Goal: Contribute content: Contribute content

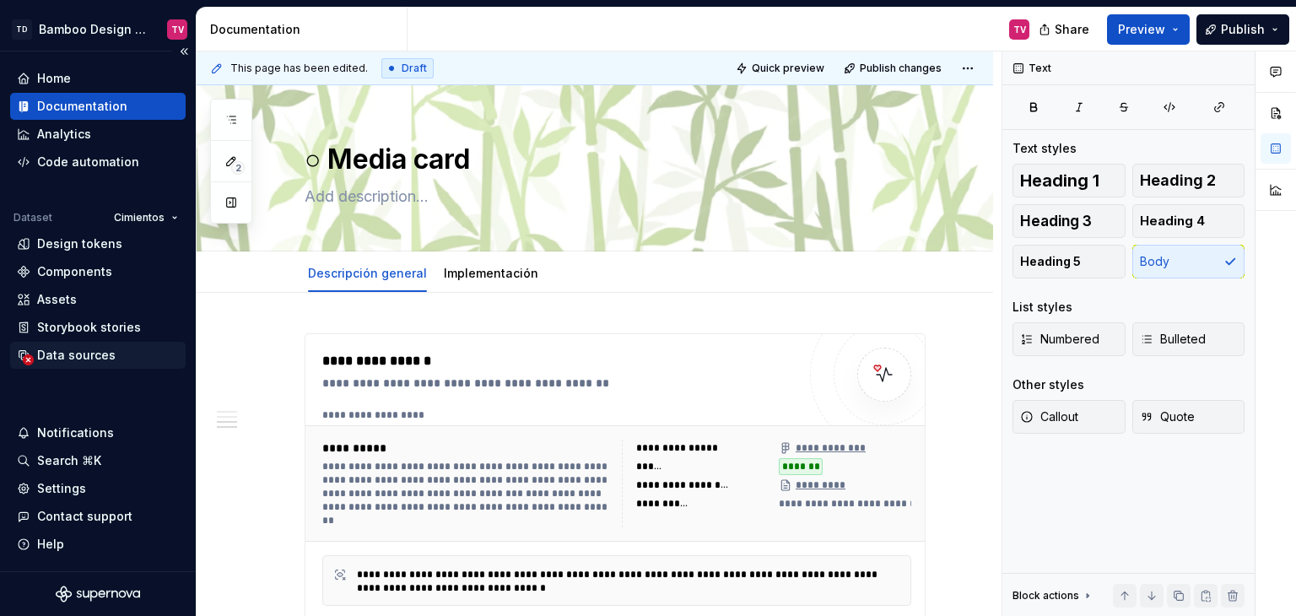
scroll to position [2194, 0]
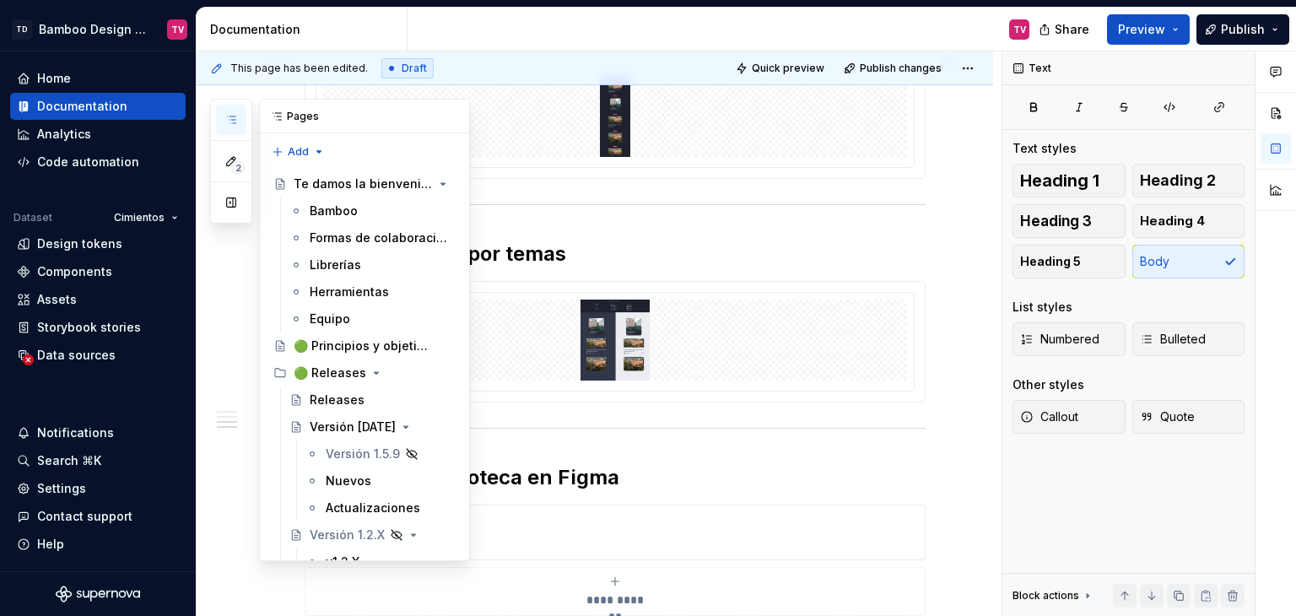
click at [231, 116] on icon "button" at bounding box center [231, 120] width 14 height 14
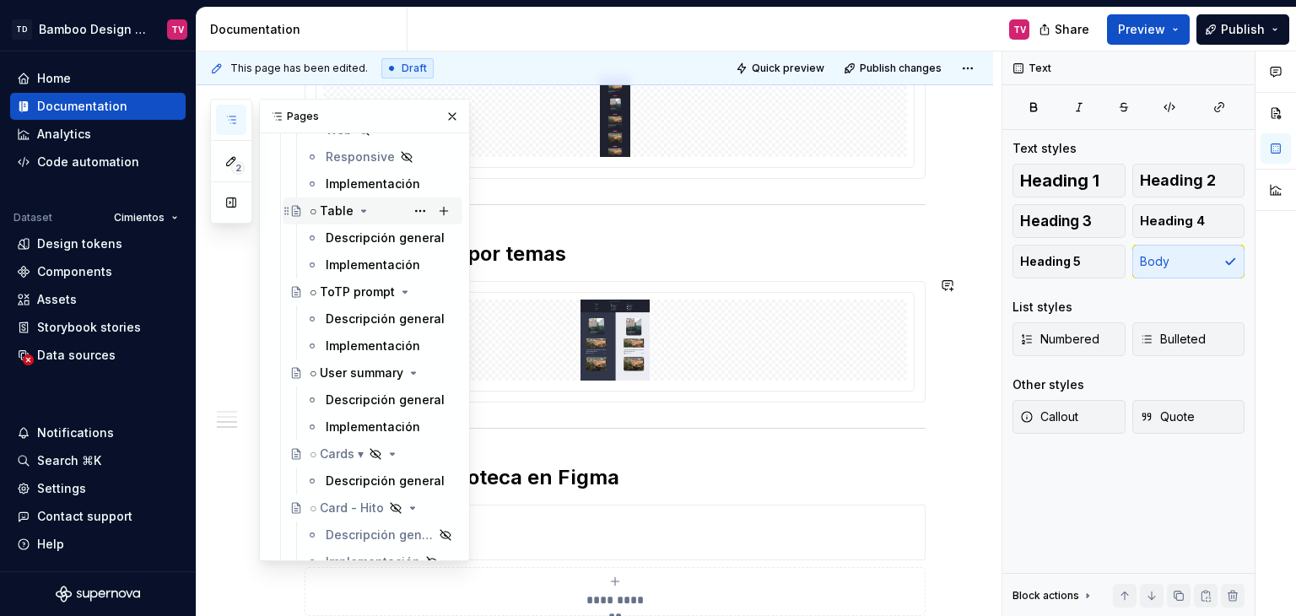
scroll to position [5485, 0]
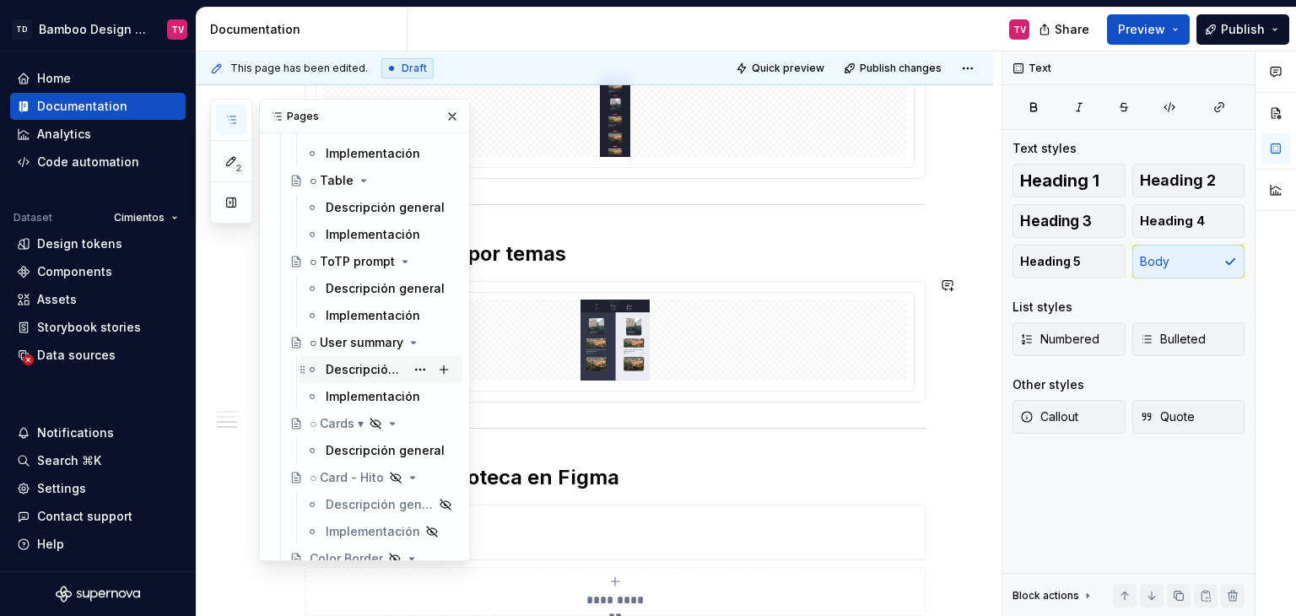
click at [363, 374] on div "Descripción general" at bounding box center [365, 369] width 79 height 17
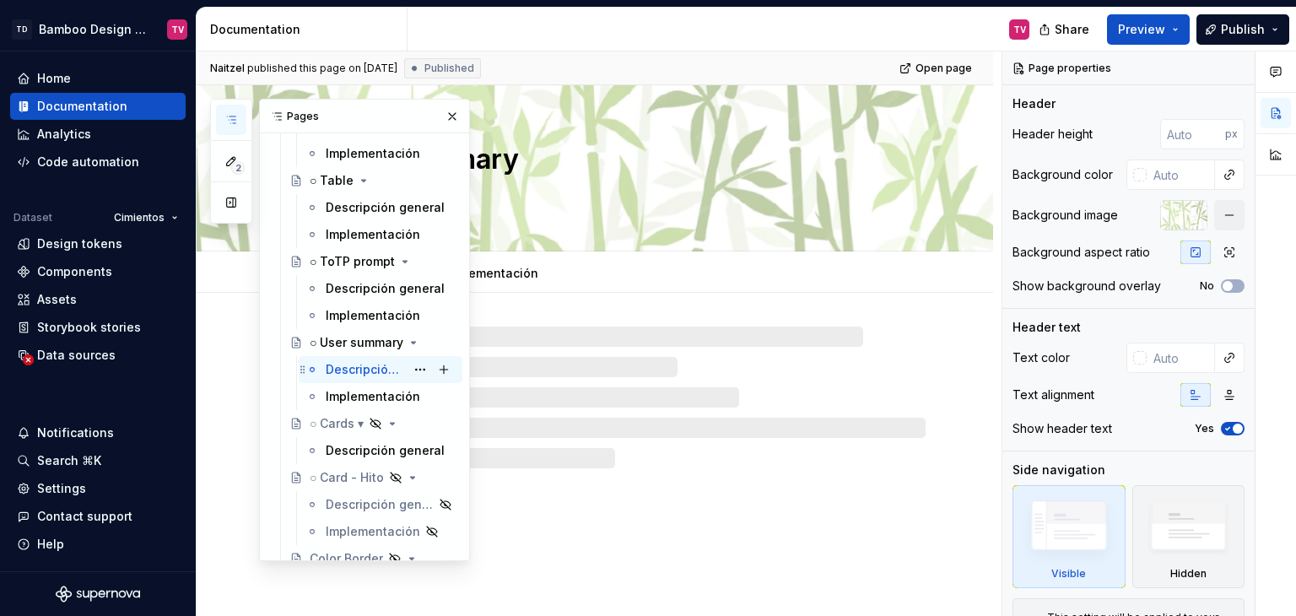
click at [363, 369] on div "Descripción general" at bounding box center [365, 369] width 79 height 17
click at [440, 119] on button "button" at bounding box center [452, 117] width 24 height 24
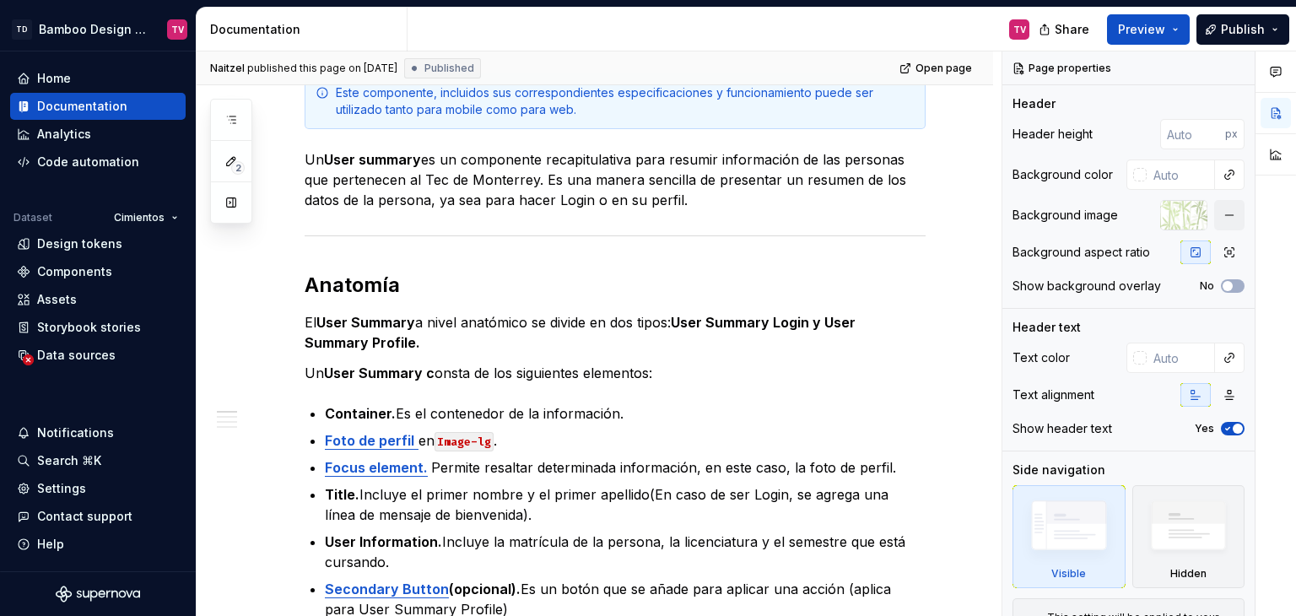
scroll to position [591, 0]
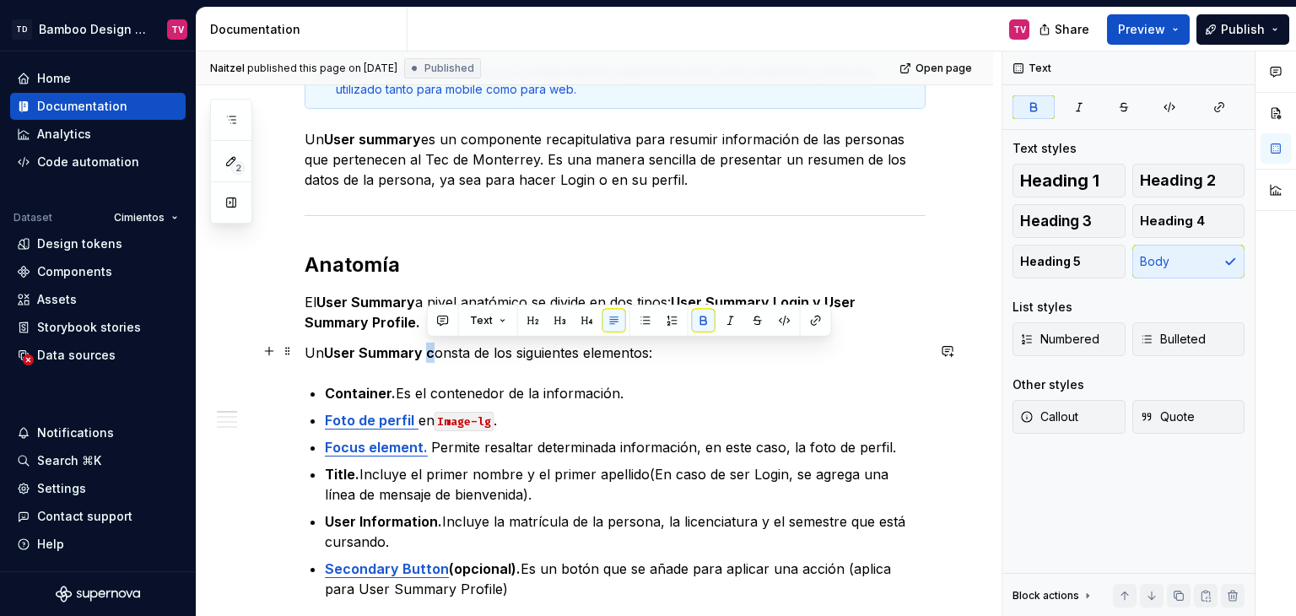
click at [426, 349] on p "Un User Summary c onsta de los siguientes elementos:" at bounding box center [615, 353] width 621 height 20
click at [1042, 105] on button "button" at bounding box center [1034, 107] width 42 height 24
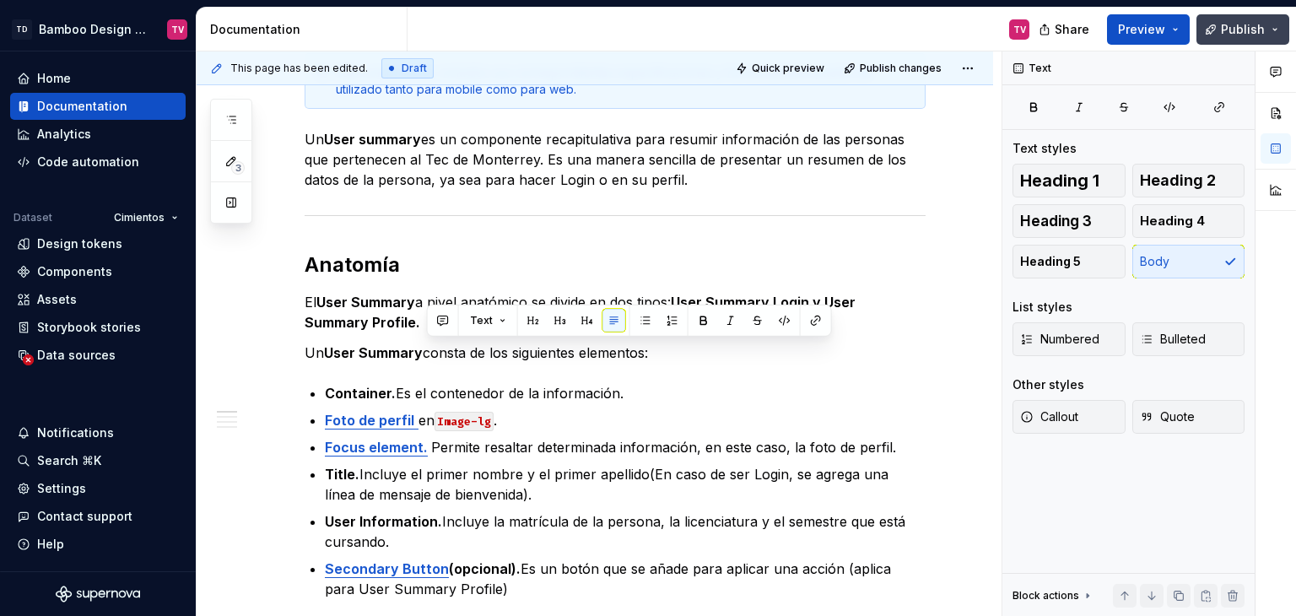
click at [1232, 41] on button "Publish" at bounding box center [1242, 29] width 93 height 30
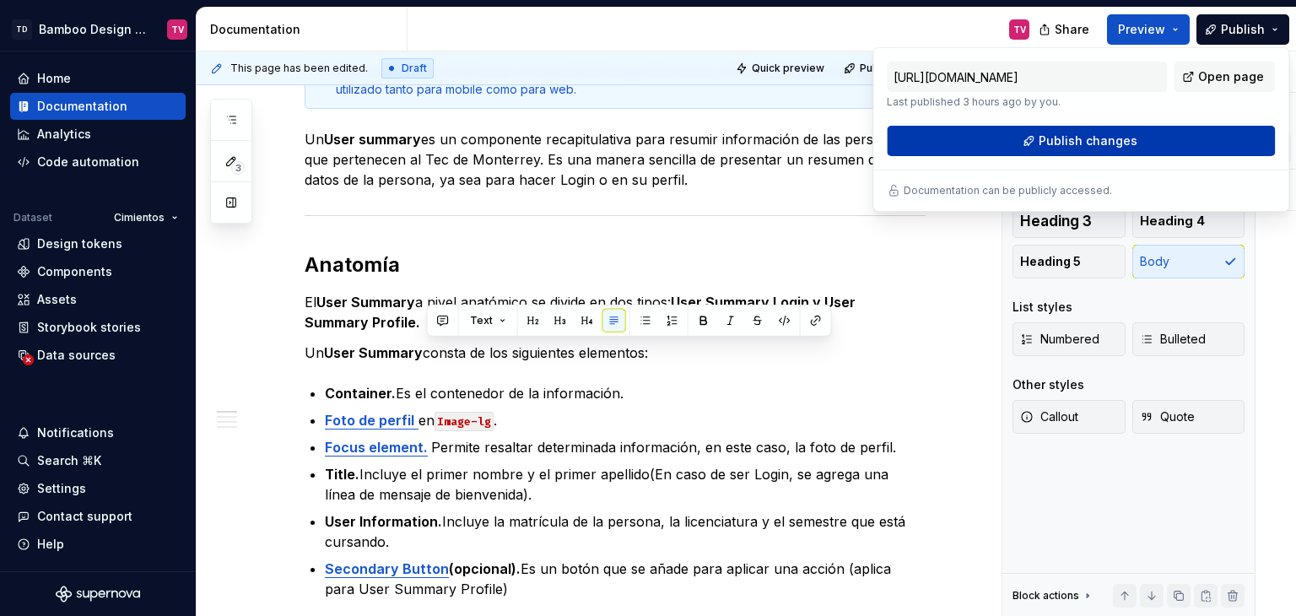
click at [1029, 133] on button "Publish changes" at bounding box center [1081, 141] width 388 height 30
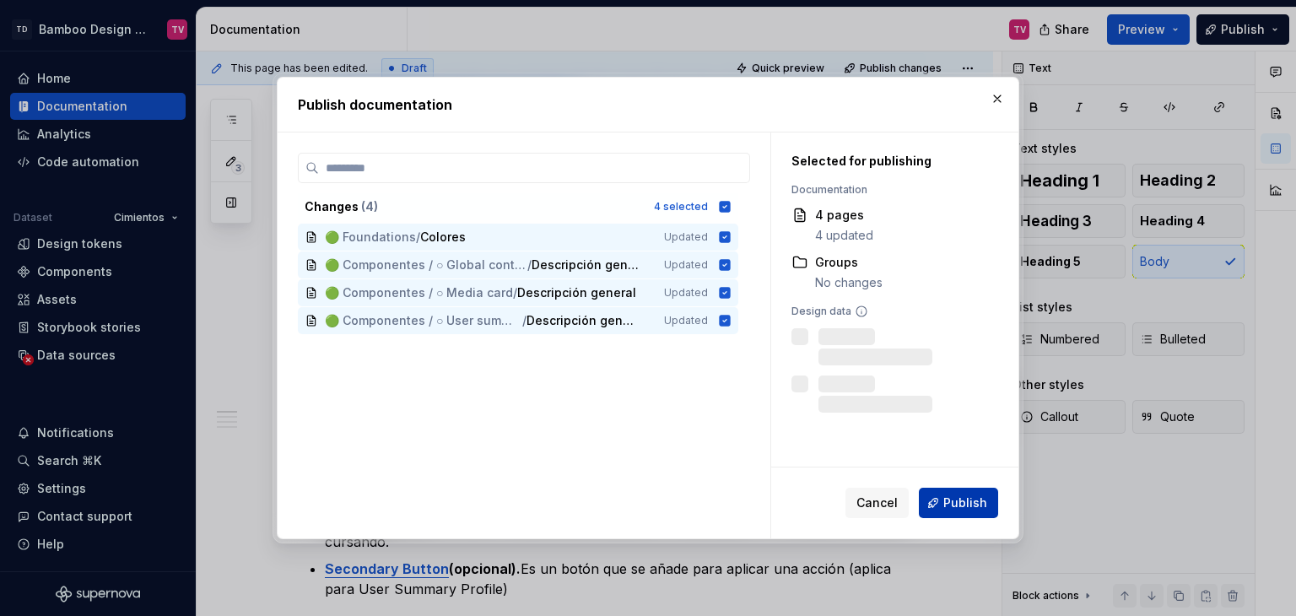
click at [952, 510] on button "Publish" at bounding box center [958, 503] width 79 height 30
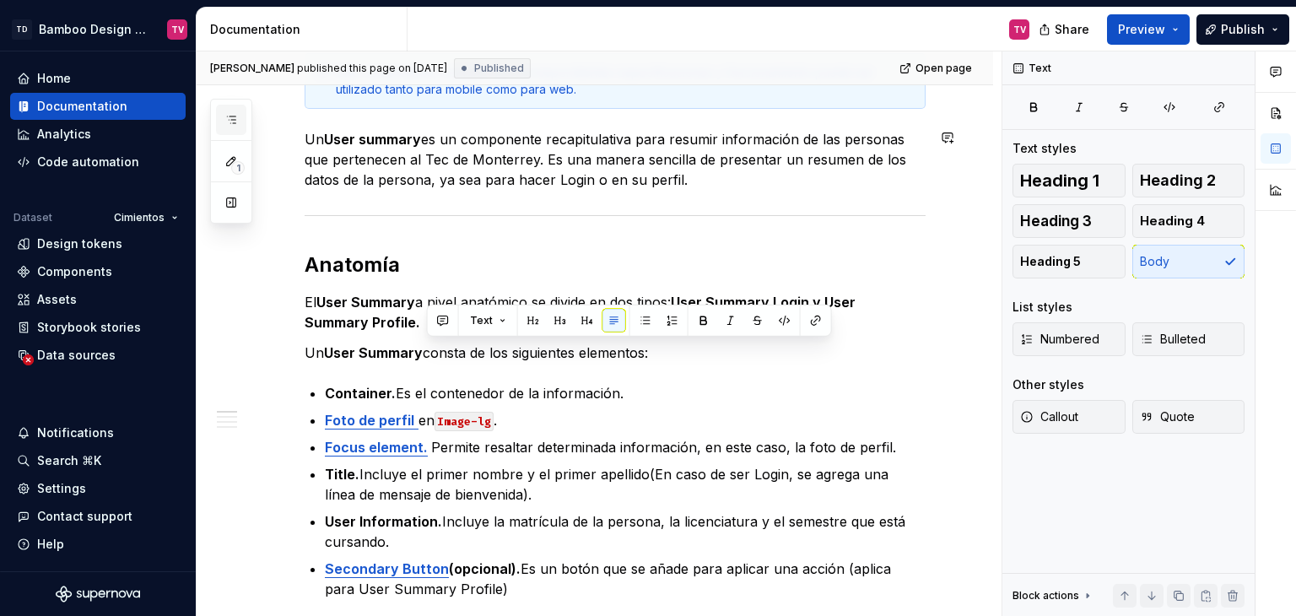
click at [233, 119] on icon "button" at bounding box center [231, 119] width 8 height 7
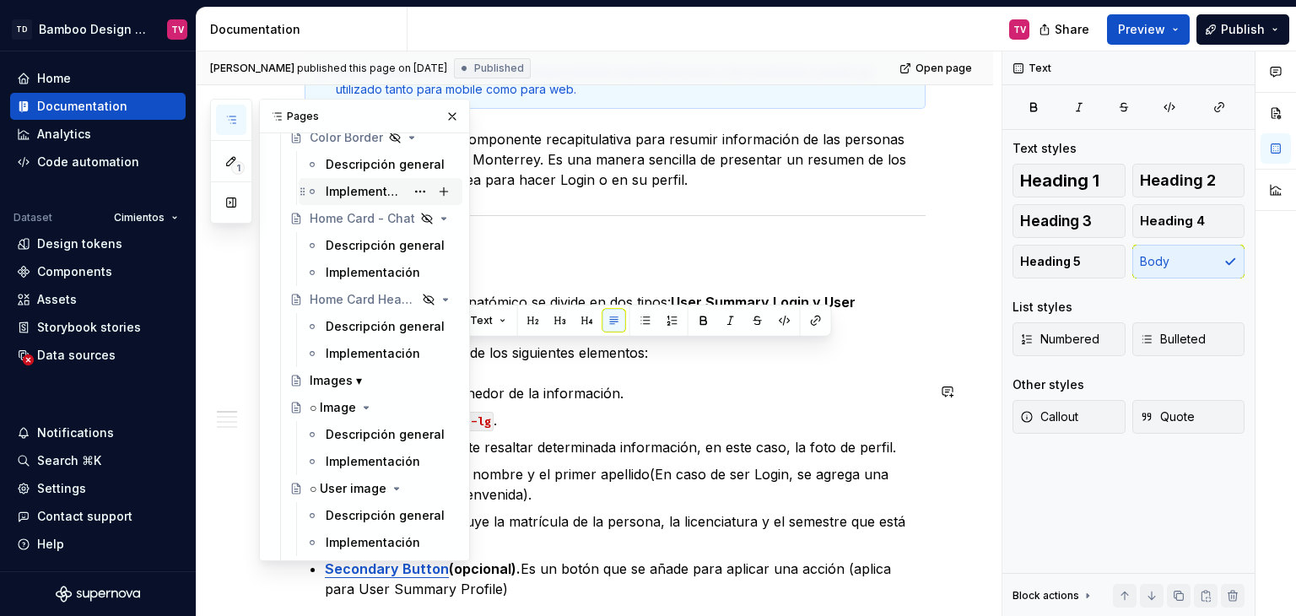
scroll to position [5906, 0]
click at [359, 433] on div "Descripción general" at bounding box center [365, 433] width 79 height 17
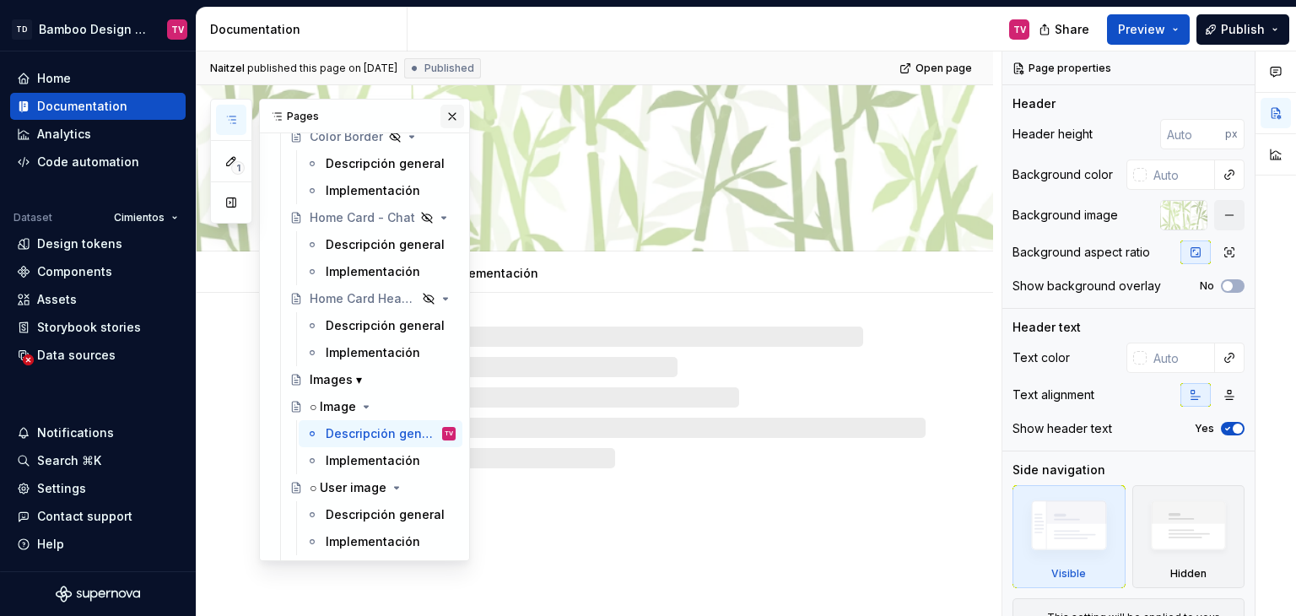
click at [444, 116] on button "button" at bounding box center [452, 117] width 24 height 24
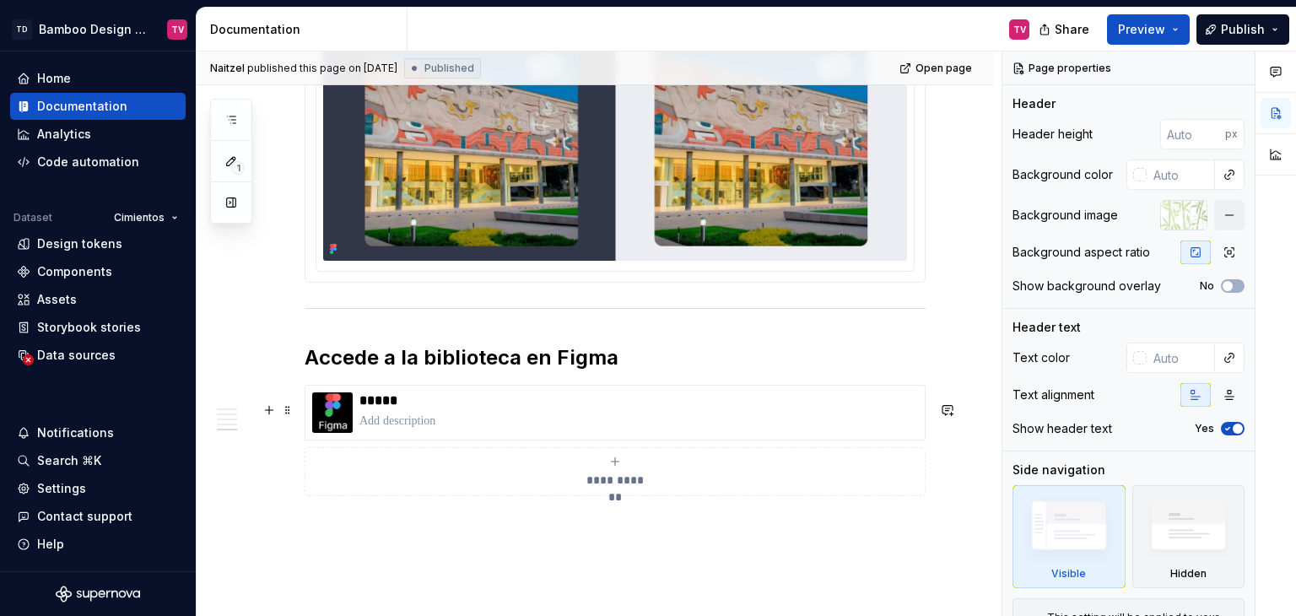
scroll to position [3222, 0]
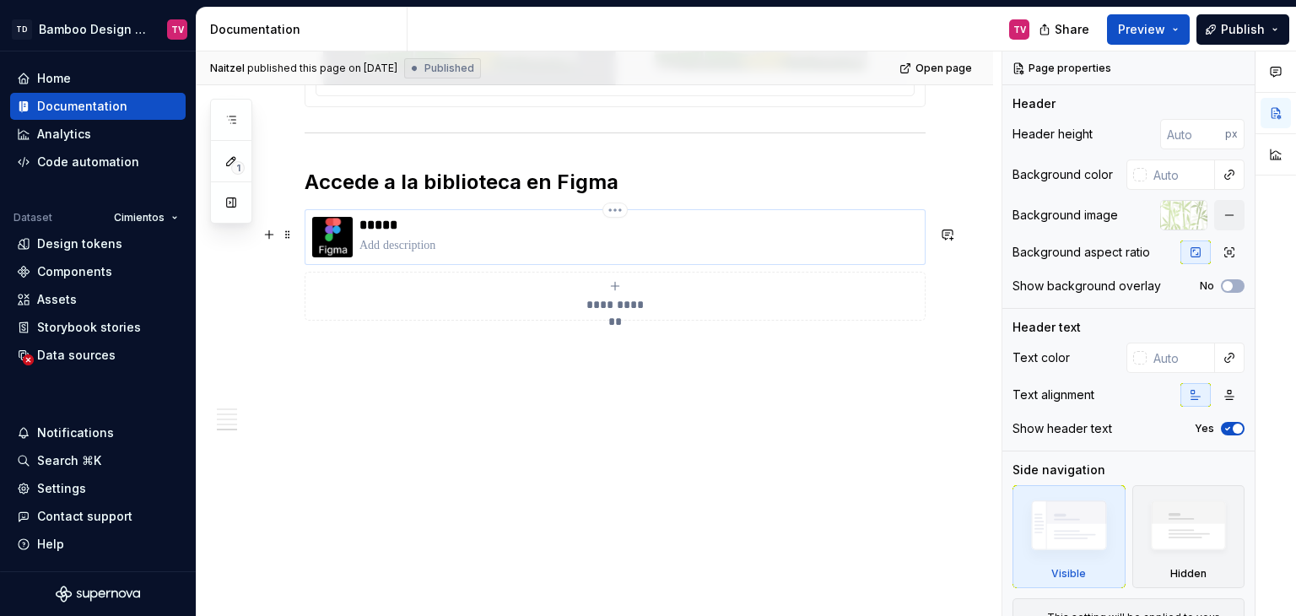
click at [416, 246] on p at bounding box center [638, 245] width 559 height 17
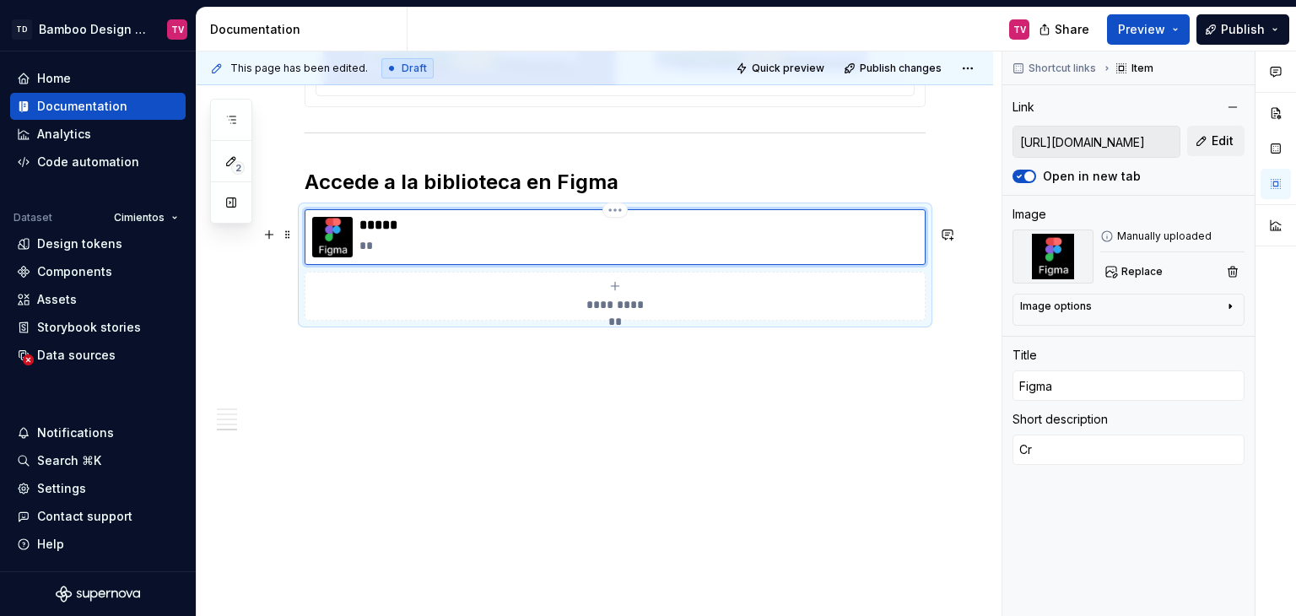
type textarea "*"
type textarea "Cre"
type textarea "*"
type textarea "Crea"
type textarea "*"
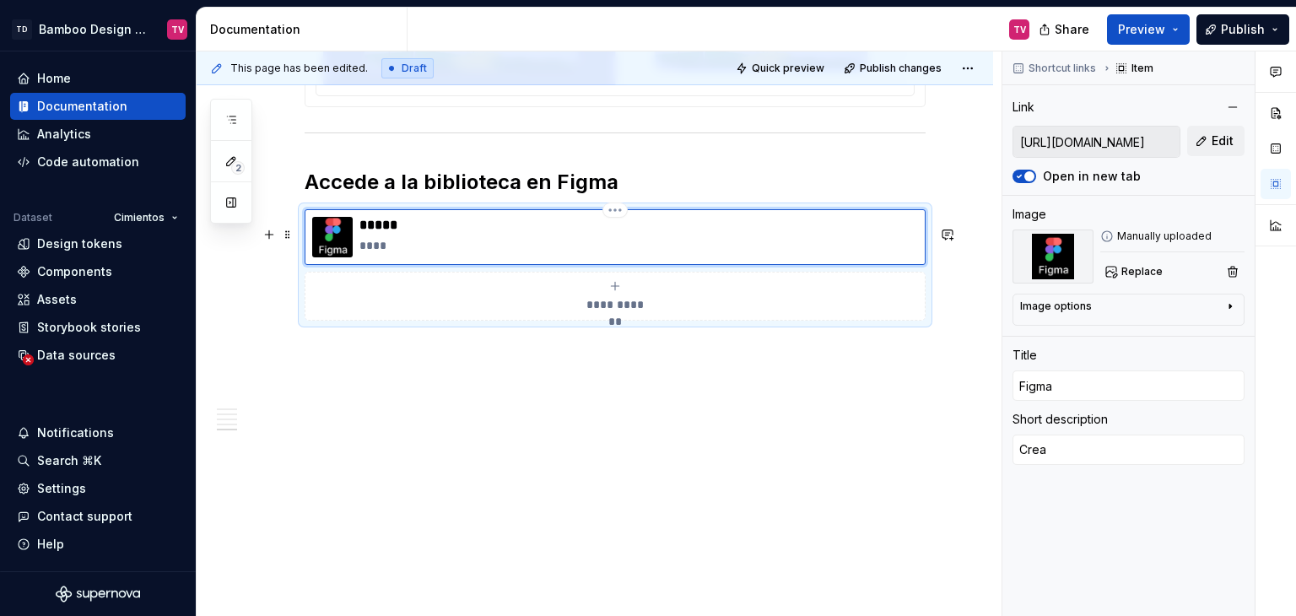
type textarea "Creat"
type textarea "*"
type textarea "Create"
type textarea "*"
type textarea "Created"
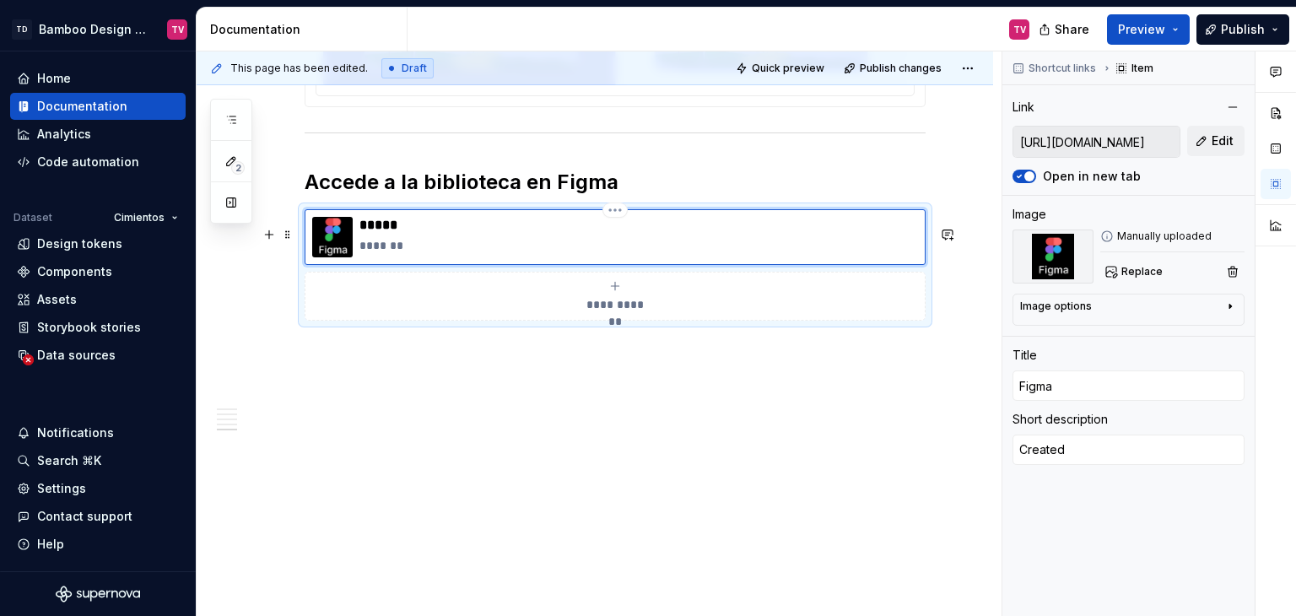
type textarea "*"
type textarea "Created"
type textarea "*"
type textarea "Created w"
type textarea "*"
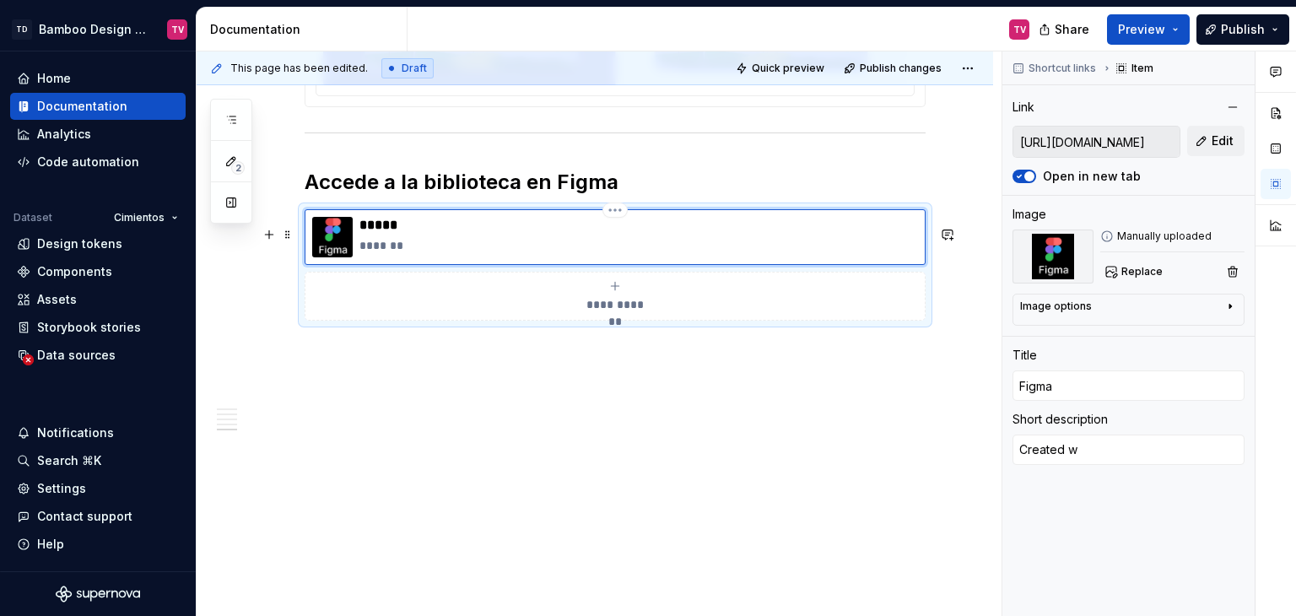
type textarea "Created wi"
type textarea "*"
type textarea "Created wit"
type textarea "*"
type textarea "Created with"
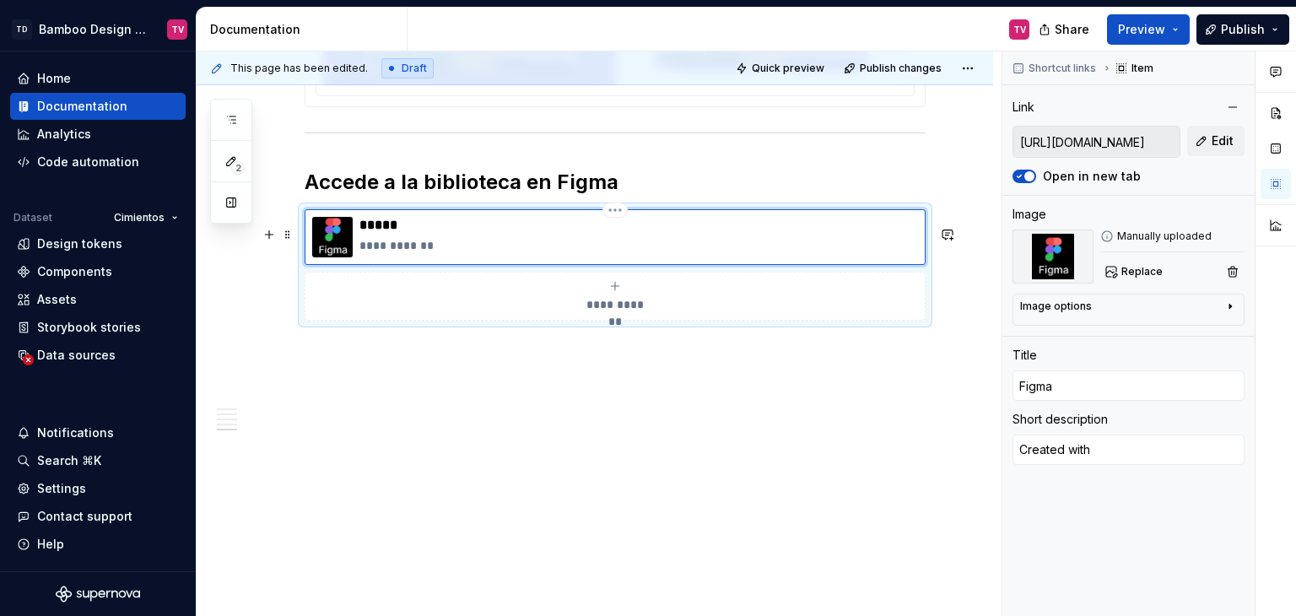
type textarea "*"
type textarea "Created with"
type textarea "*"
type textarea "Created with Fi"
type textarea "*"
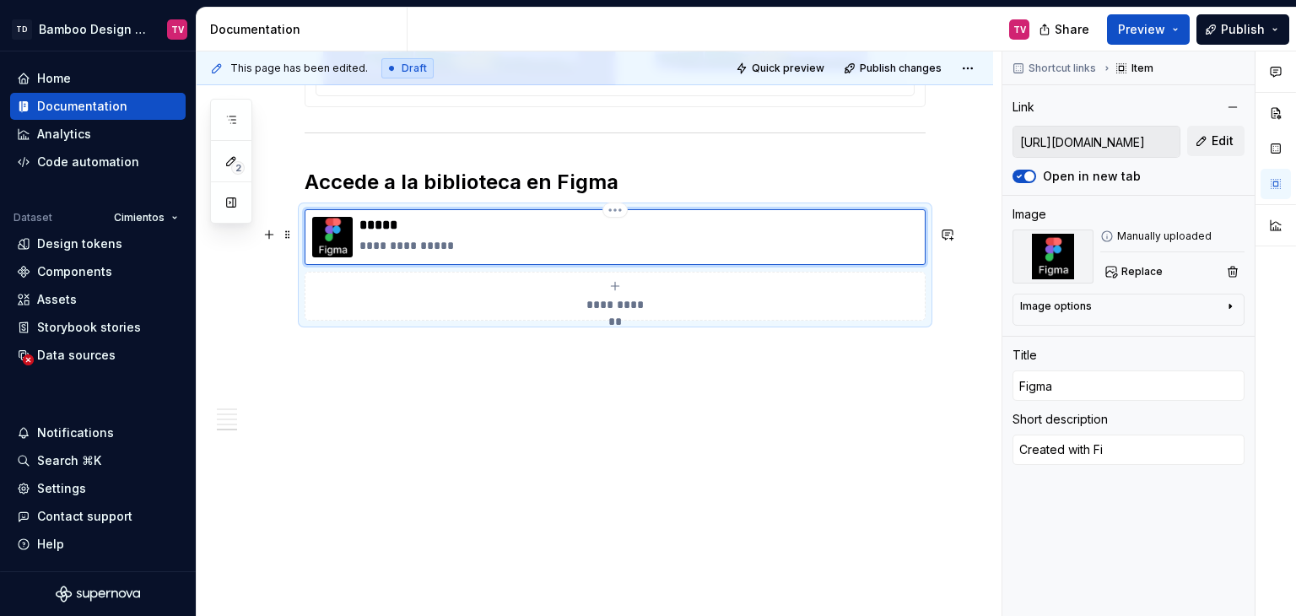
type textarea "Created with Fig"
type textarea "*"
type textarea "Created with Figm"
type textarea "*"
type textarea "Created with Figma"
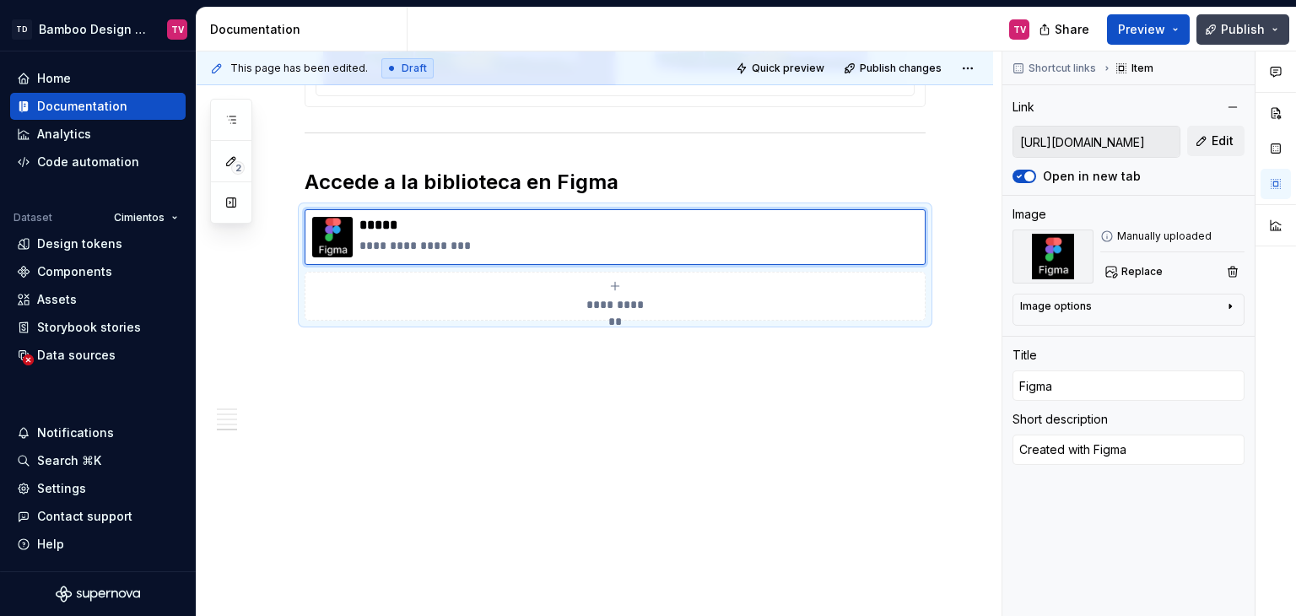
click at [1219, 23] on button "Publish" at bounding box center [1242, 29] width 93 height 30
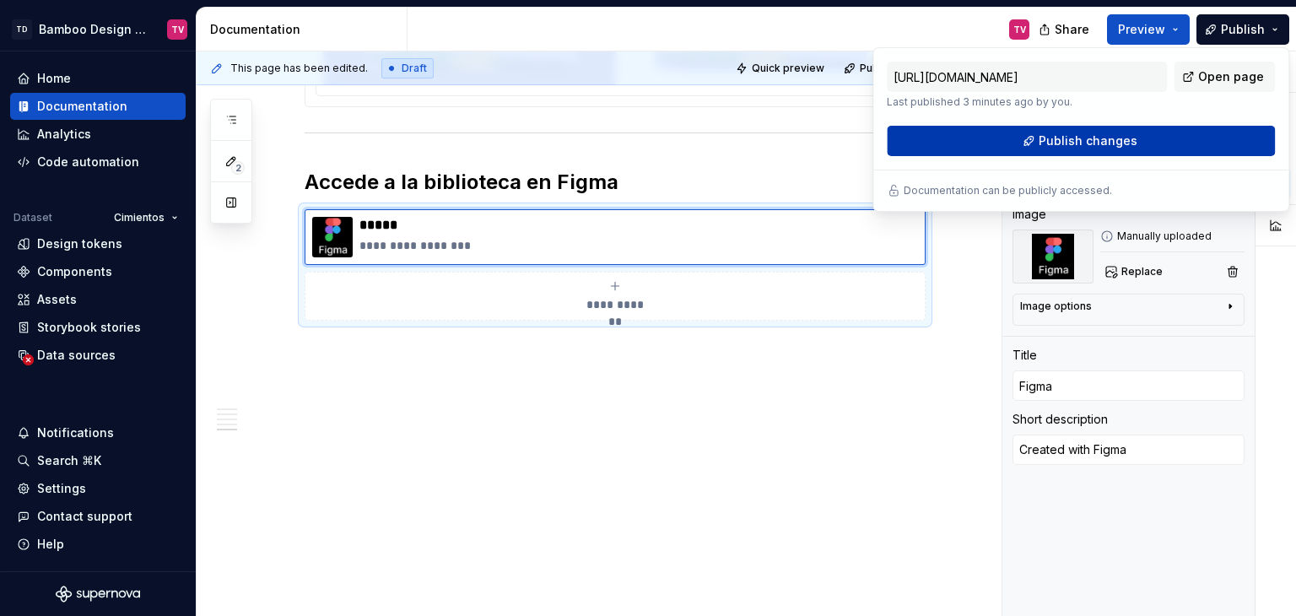
click at [1104, 143] on span "Publish changes" at bounding box center [1088, 140] width 99 height 17
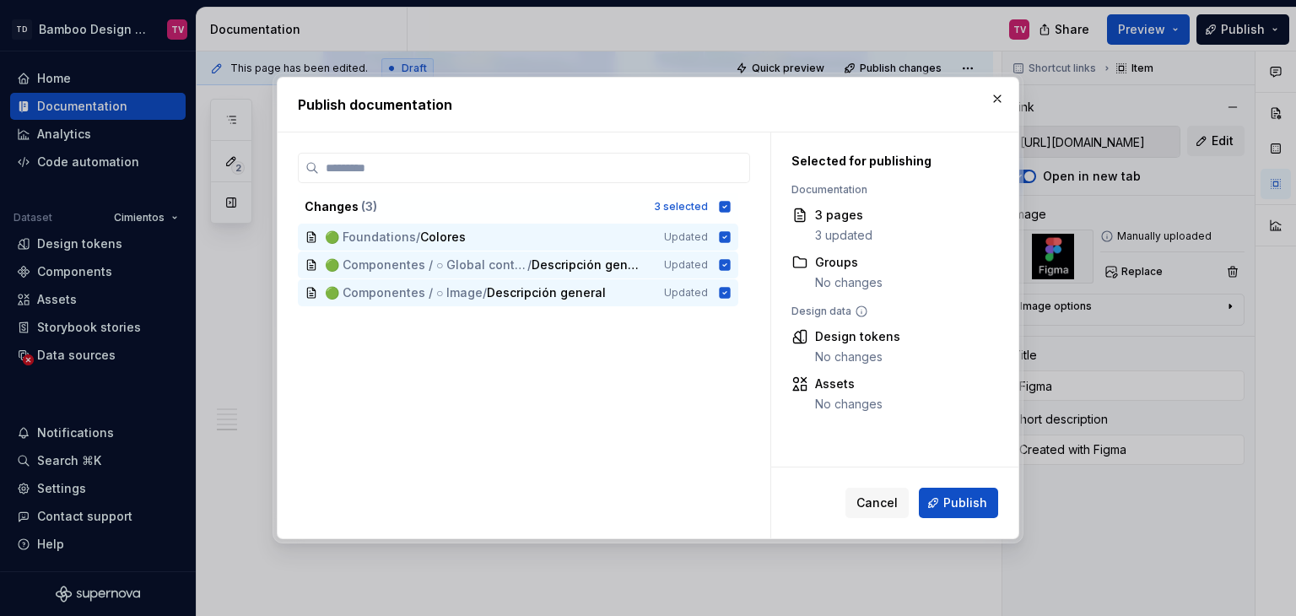
click at [943, 483] on div "Cancel Publish" at bounding box center [894, 502] width 247 height 71
click at [952, 497] on span "Publish" at bounding box center [965, 502] width 44 height 17
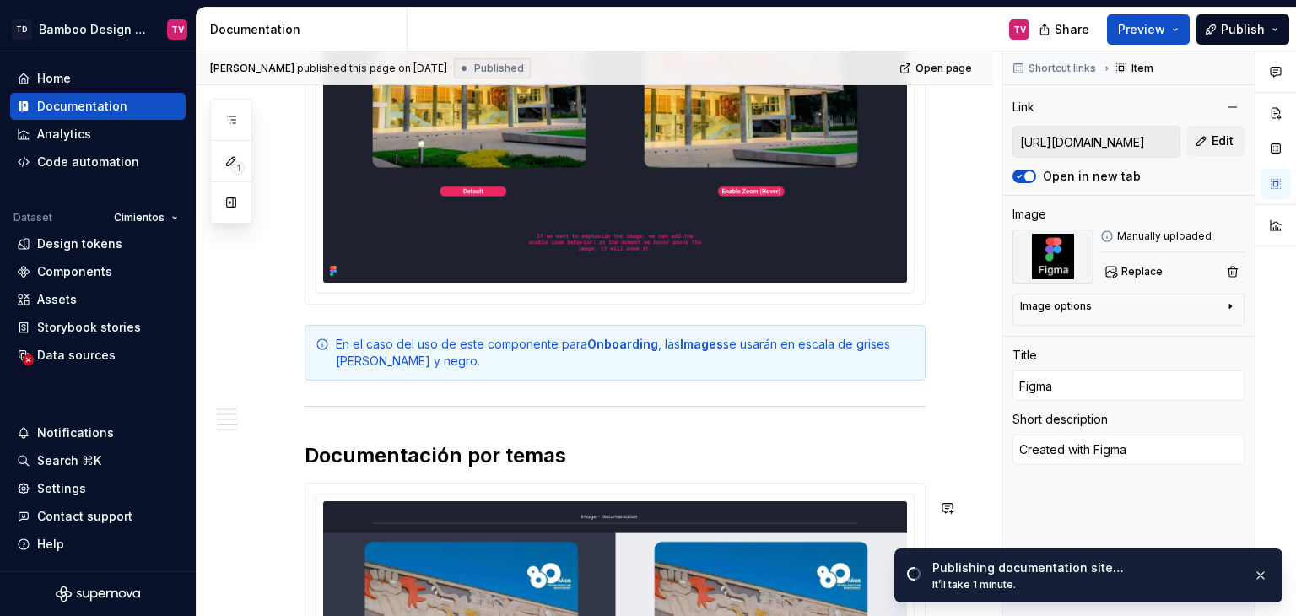
scroll to position [2293, 0]
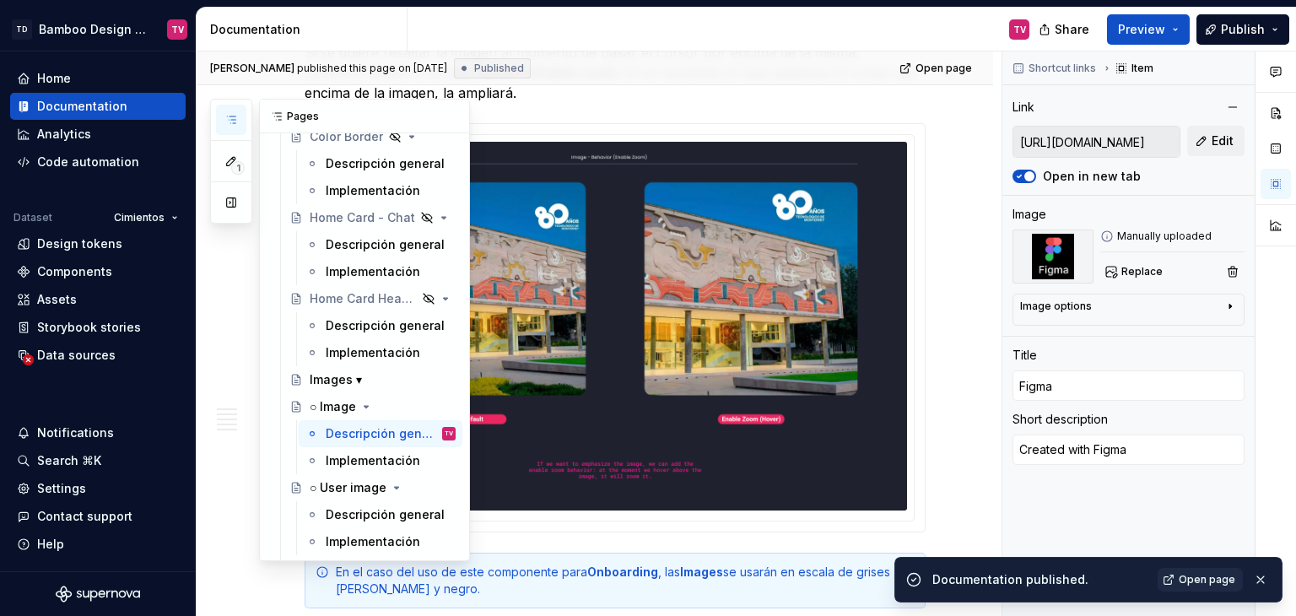
click at [237, 116] on button "button" at bounding box center [231, 120] width 30 height 30
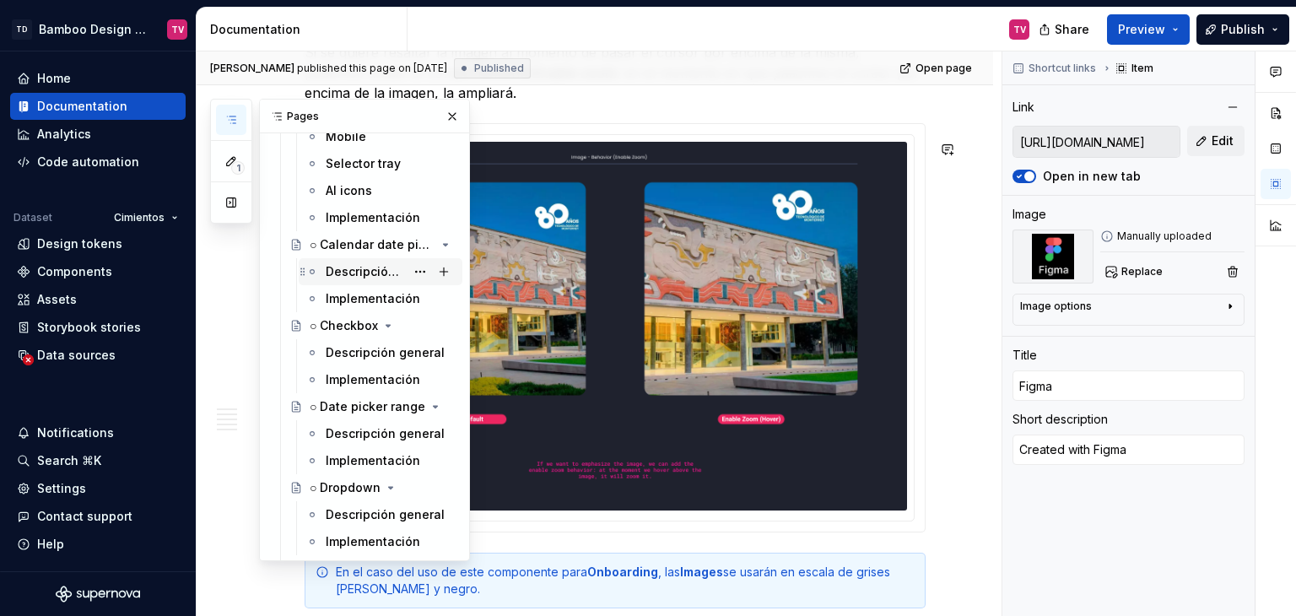
scroll to position [6413, 0]
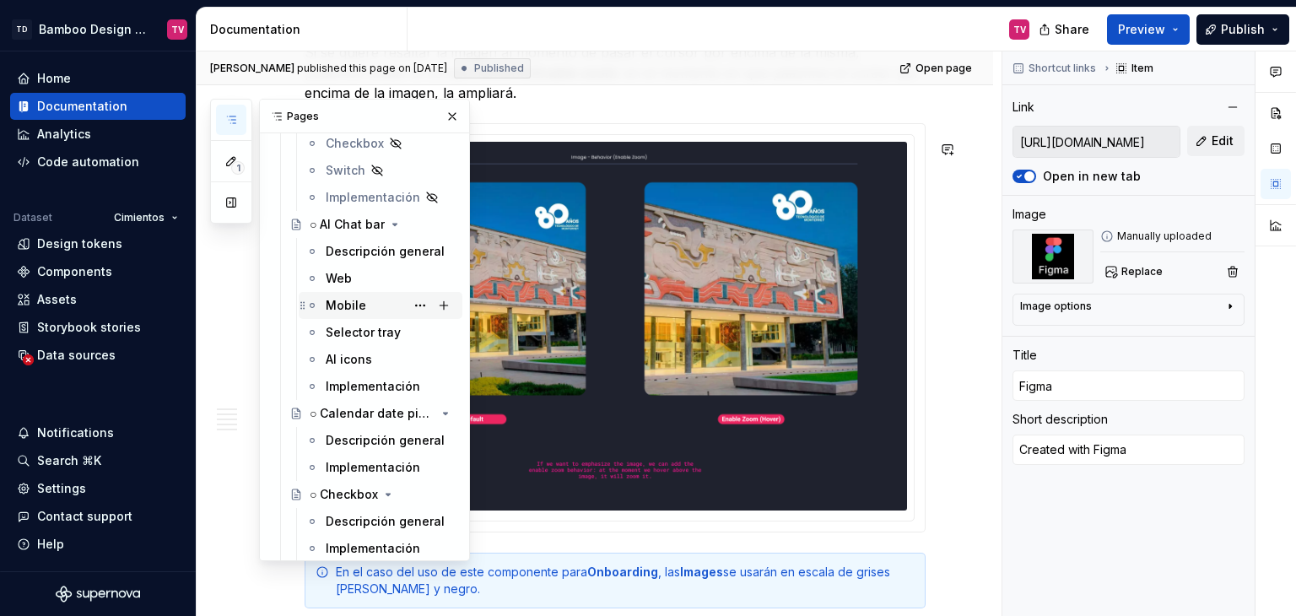
click at [345, 302] on div "Mobile" at bounding box center [346, 305] width 41 height 17
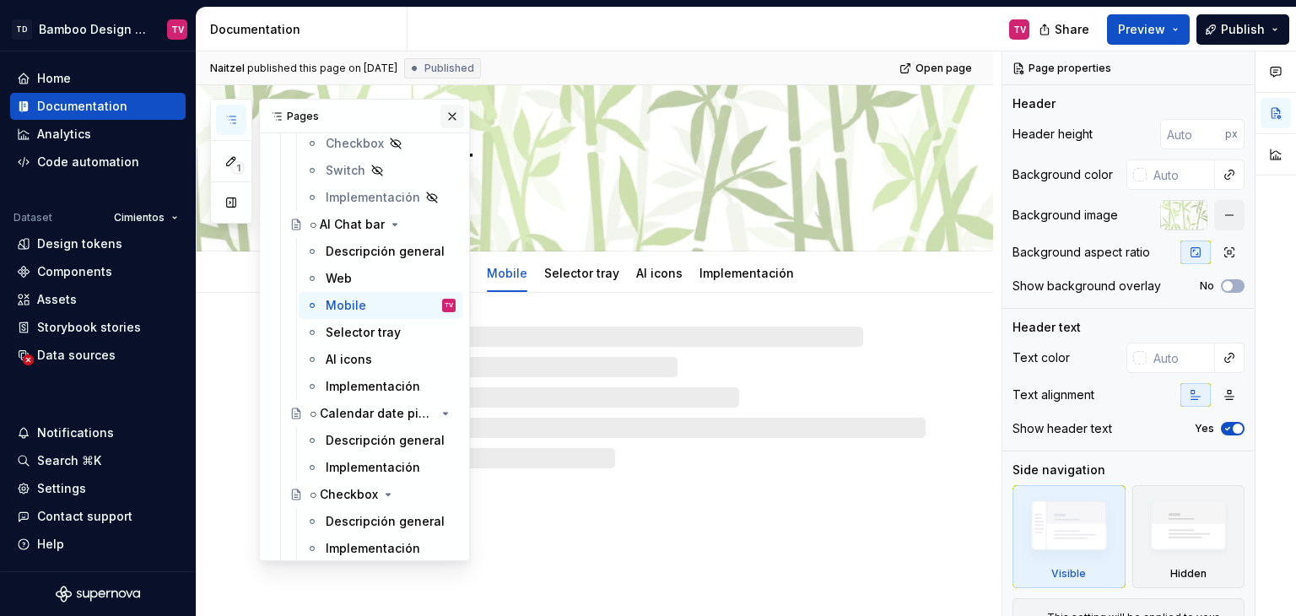
click at [448, 116] on button "button" at bounding box center [452, 117] width 24 height 24
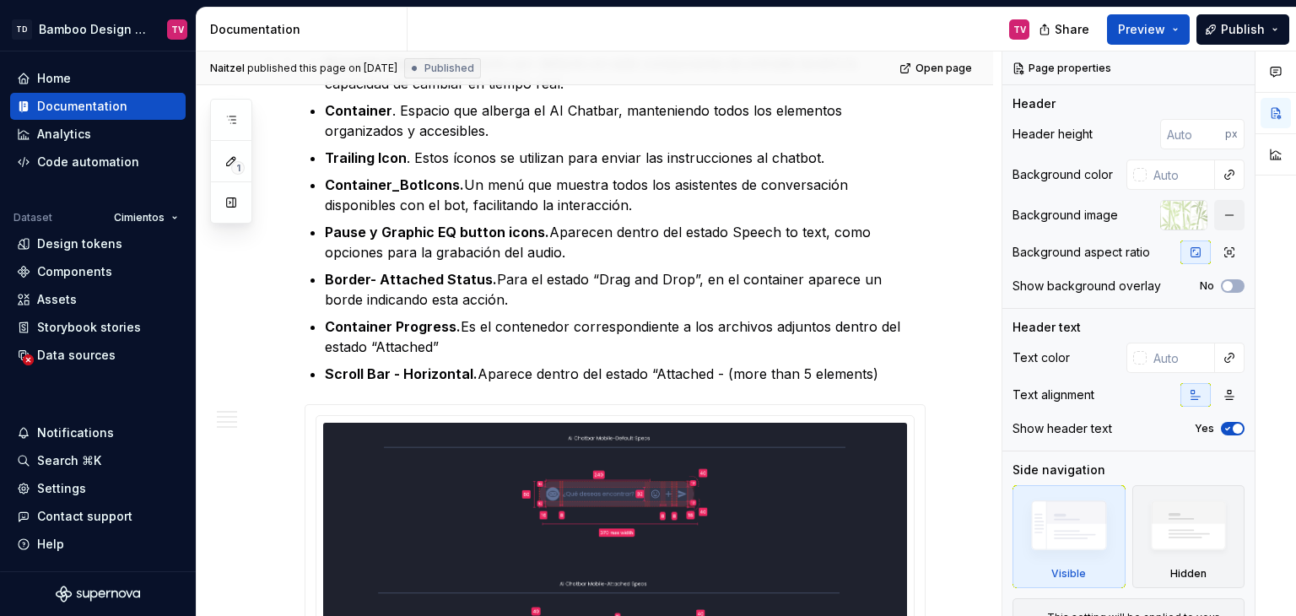
scroll to position [1603, 0]
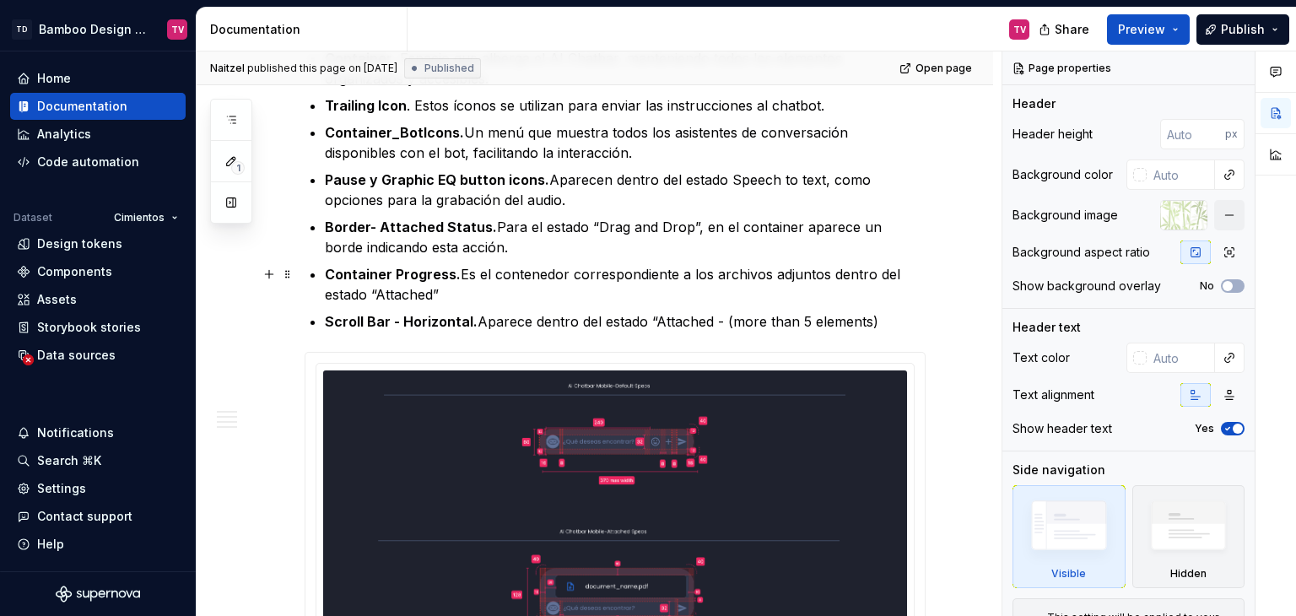
type textarea "*"
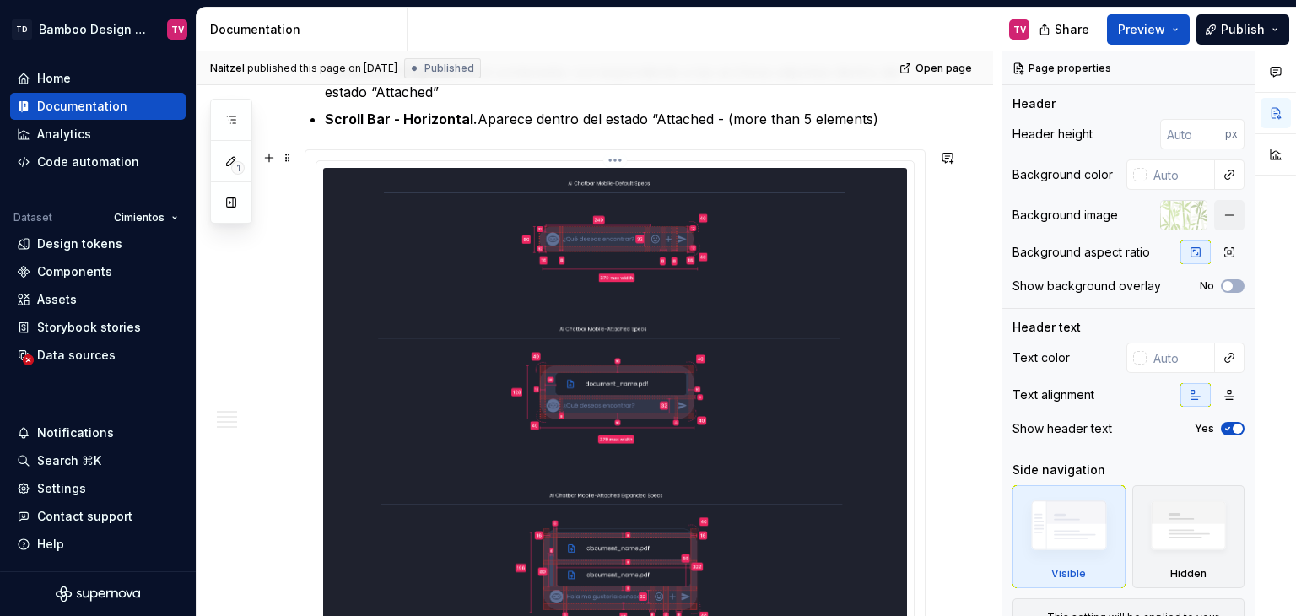
scroll to position [1941, 0]
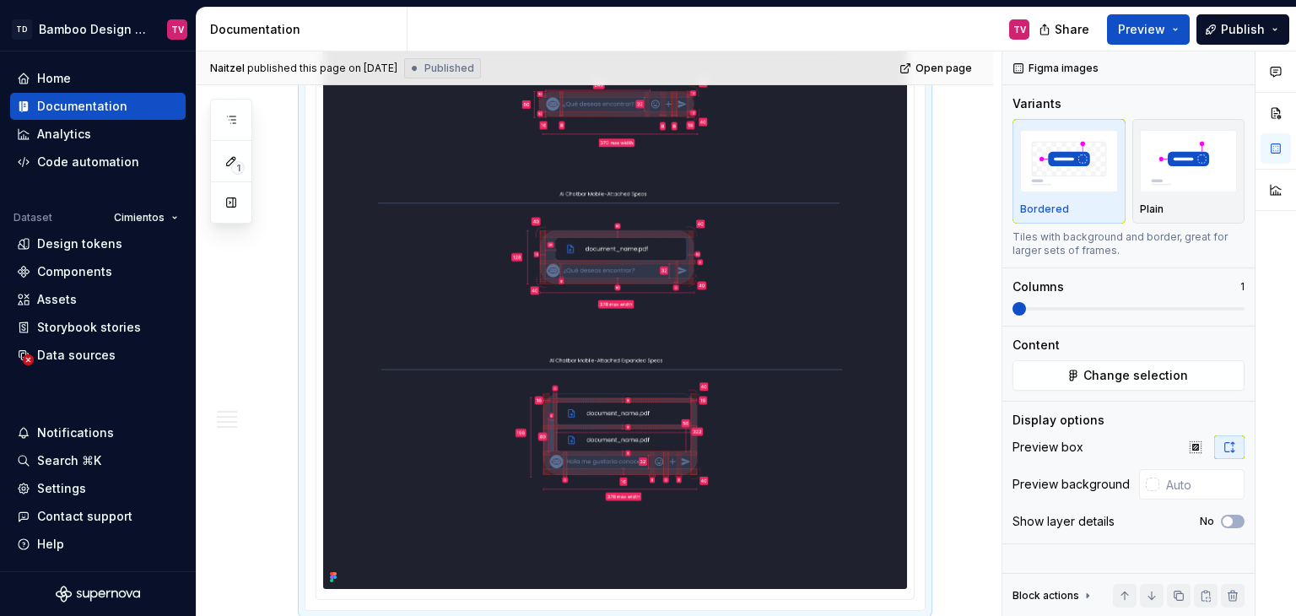
click at [598, 301] on img at bounding box center [615, 311] width 584 height 557
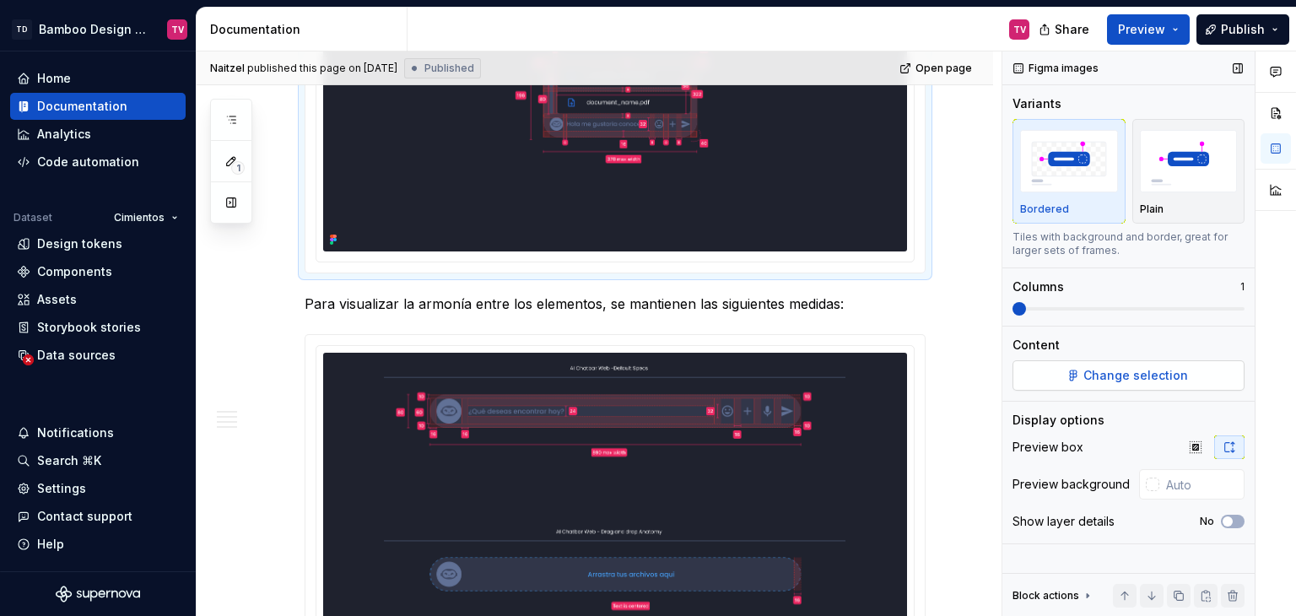
click at [1107, 376] on span "Change selection" at bounding box center [1135, 375] width 105 height 17
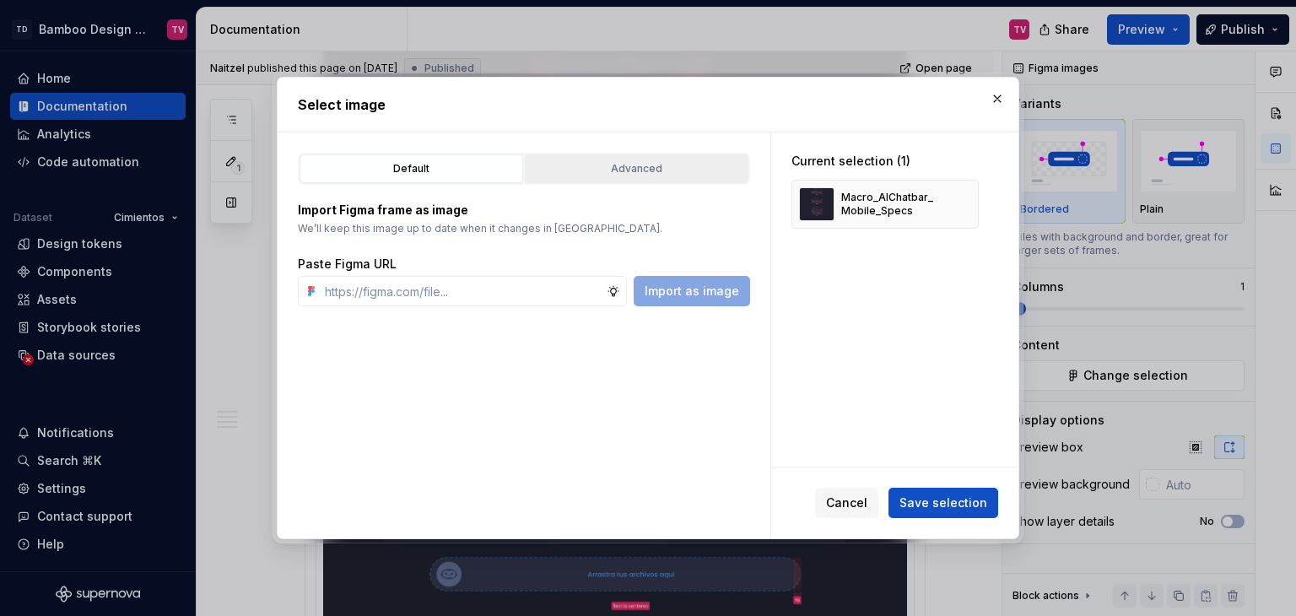
click at [640, 162] on button "Advanced" at bounding box center [637, 168] width 224 height 29
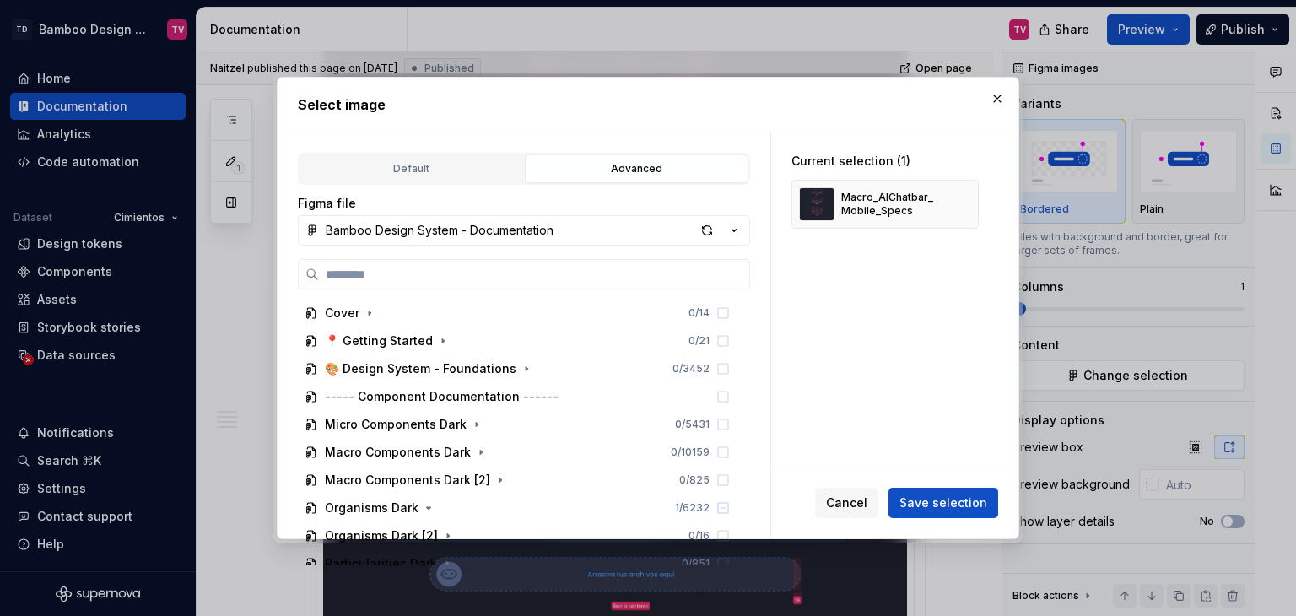
click at [411, 281] on input "search" at bounding box center [534, 274] width 430 height 17
type input "**********"
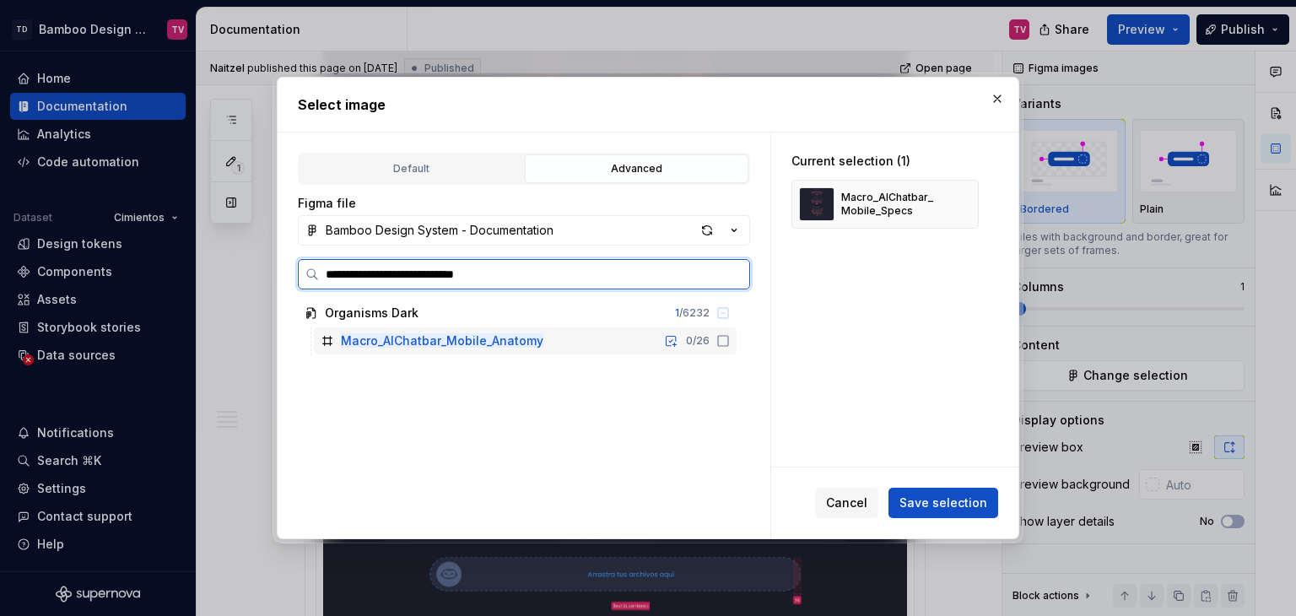
click at [721, 341] on icon at bounding box center [723, 341] width 14 height 14
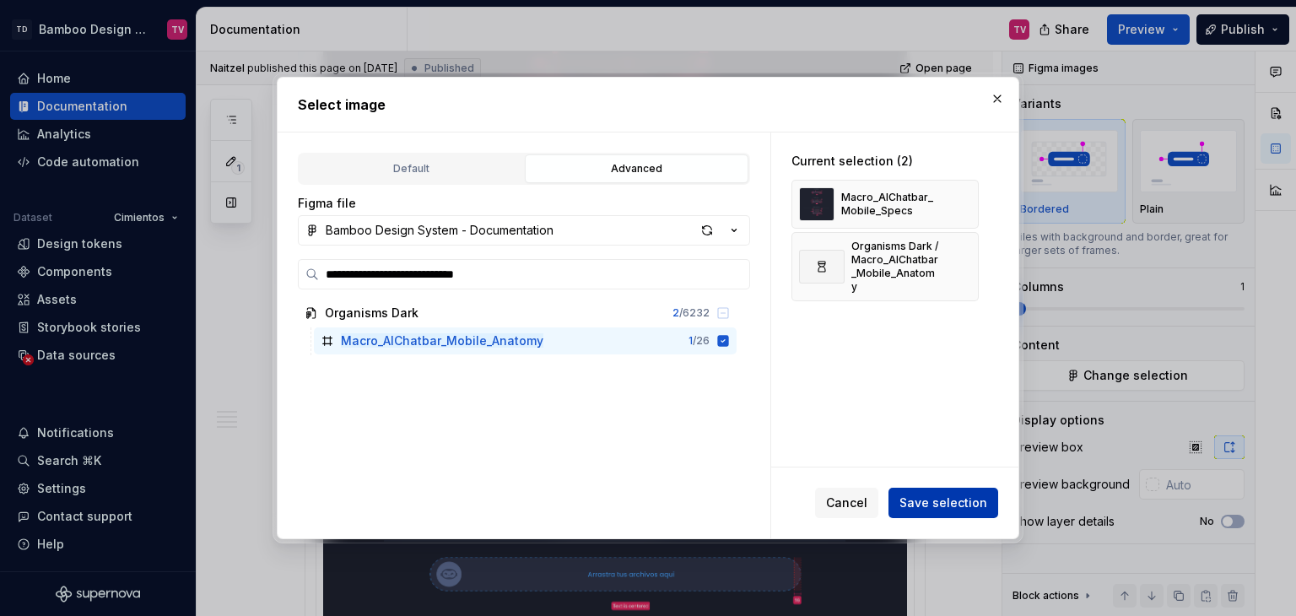
click at [948, 500] on span "Save selection" at bounding box center [943, 502] width 88 height 17
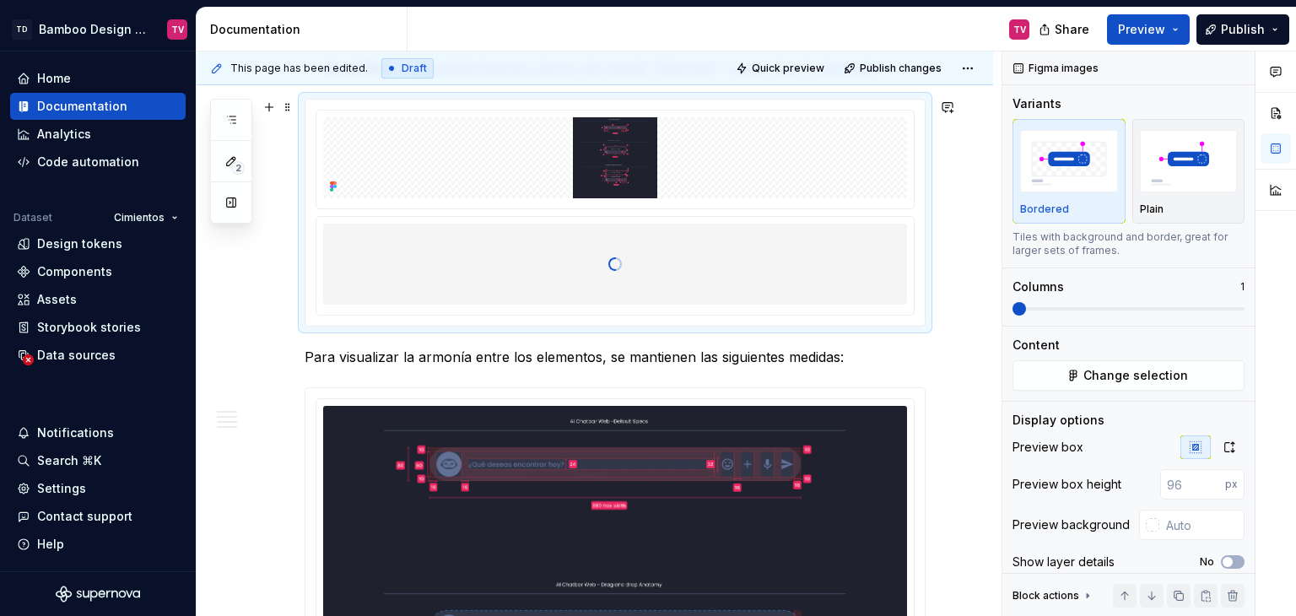
scroll to position [1603, 0]
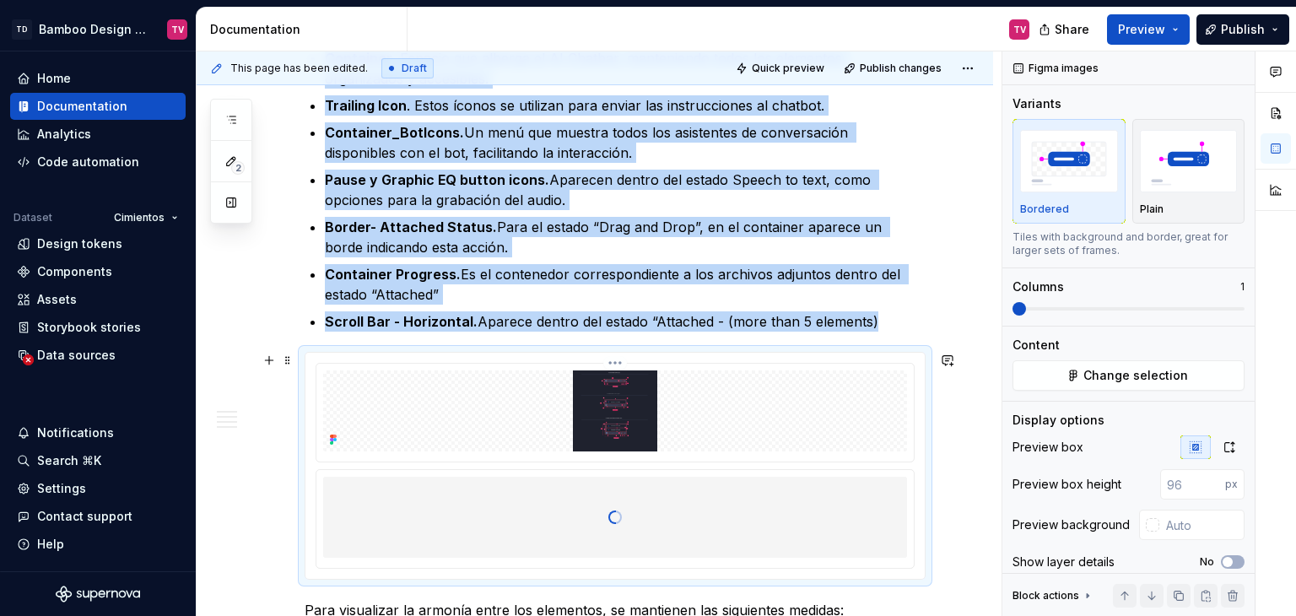
click at [621, 389] on img at bounding box center [615, 410] width 584 height 81
click at [615, 362] on html "TD Bamboo Design System TV Home Documentation Analytics Code automation Dataset…" at bounding box center [648, 308] width 1296 height 616
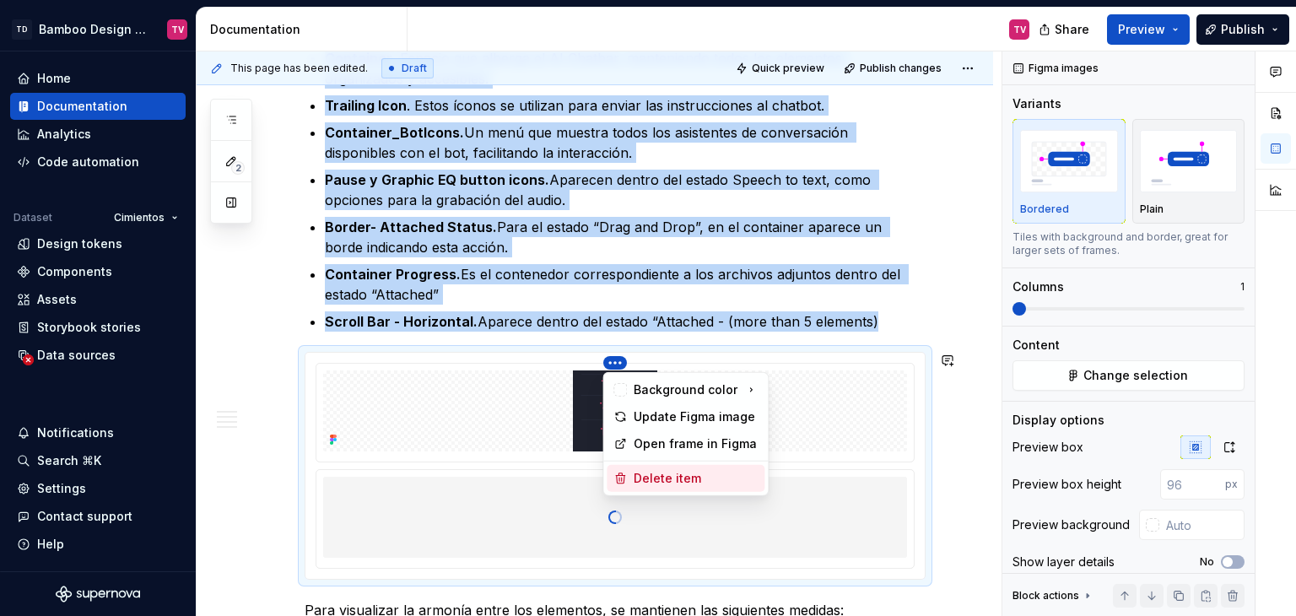
click at [660, 473] on div "Delete item" at bounding box center [696, 478] width 124 height 17
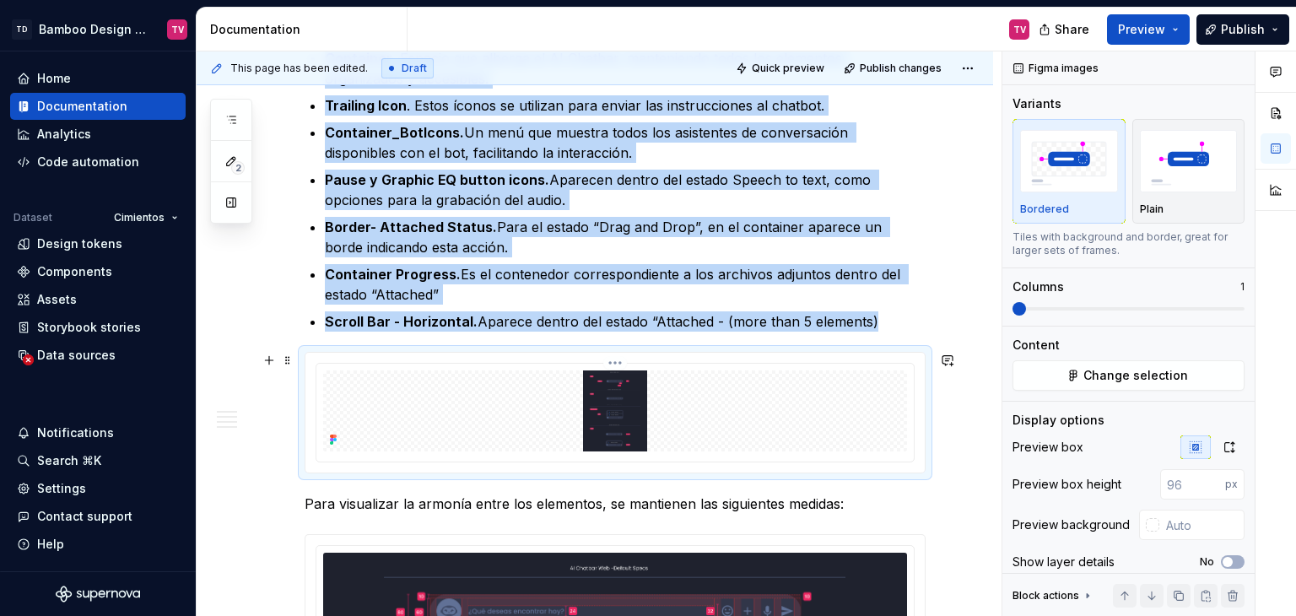
type textarea "*"
click at [718, 433] on img at bounding box center [615, 410] width 584 height 81
click at [1223, 445] on icon "button" at bounding box center [1230, 447] width 14 height 14
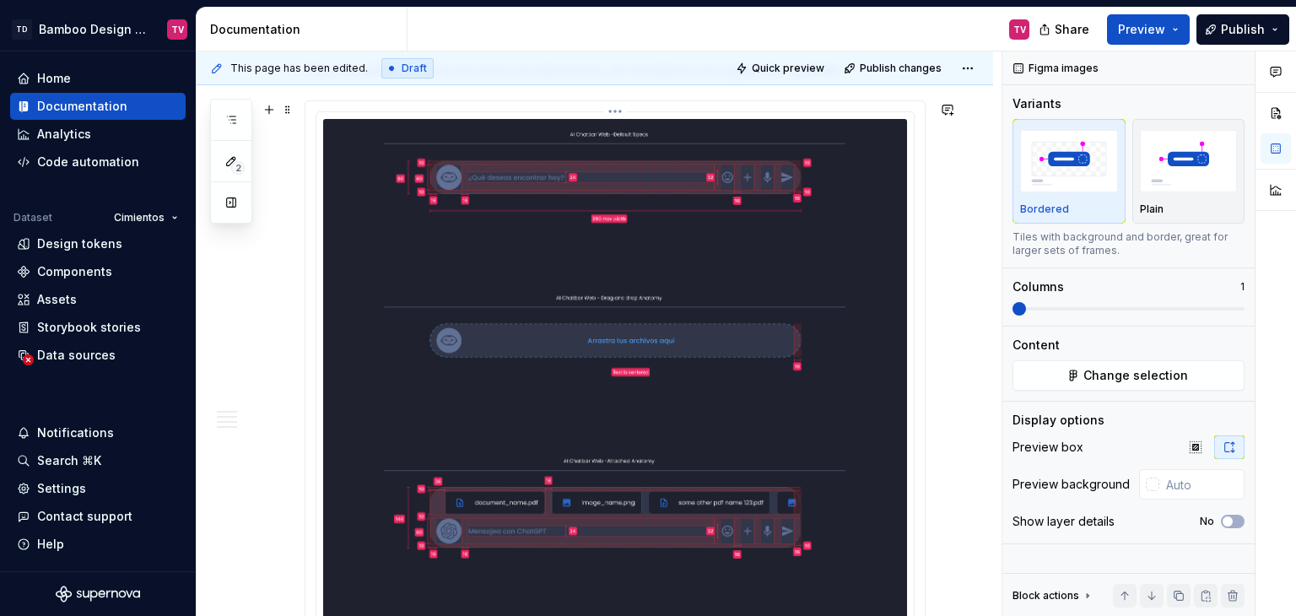
scroll to position [2700, 0]
click at [615, 111] on html "TD Bamboo Design System TV Home Documentation Analytics Code automation Dataset…" at bounding box center [648, 308] width 1296 height 616
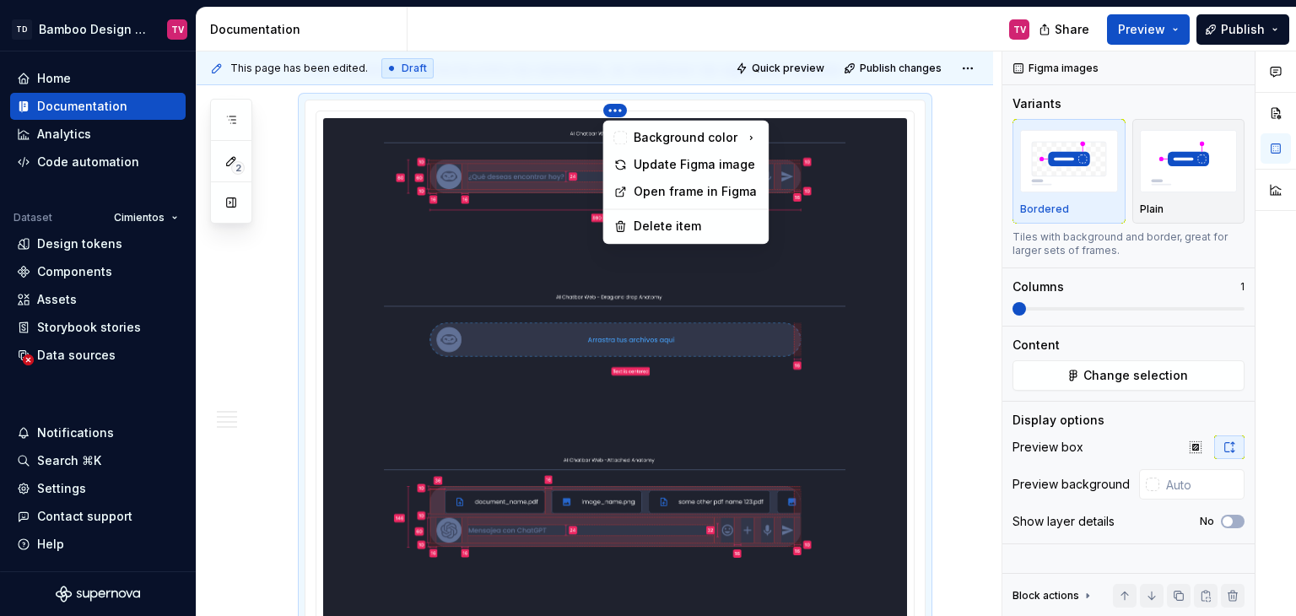
click at [1180, 382] on div "Comments Open comments No comments yet Select ‘Comment’ from the block context …" at bounding box center [1149, 333] width 294 height 565
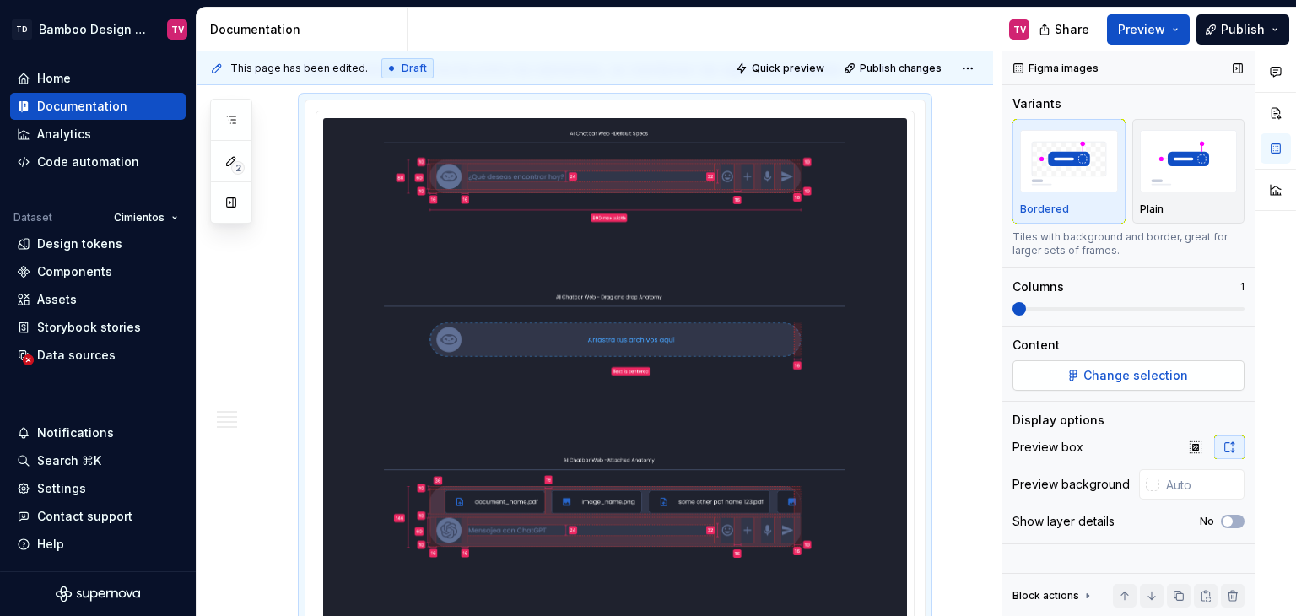
click at [1049, 380] on button "Change selection" at bounding box center [1129, 375] width 232 height 30
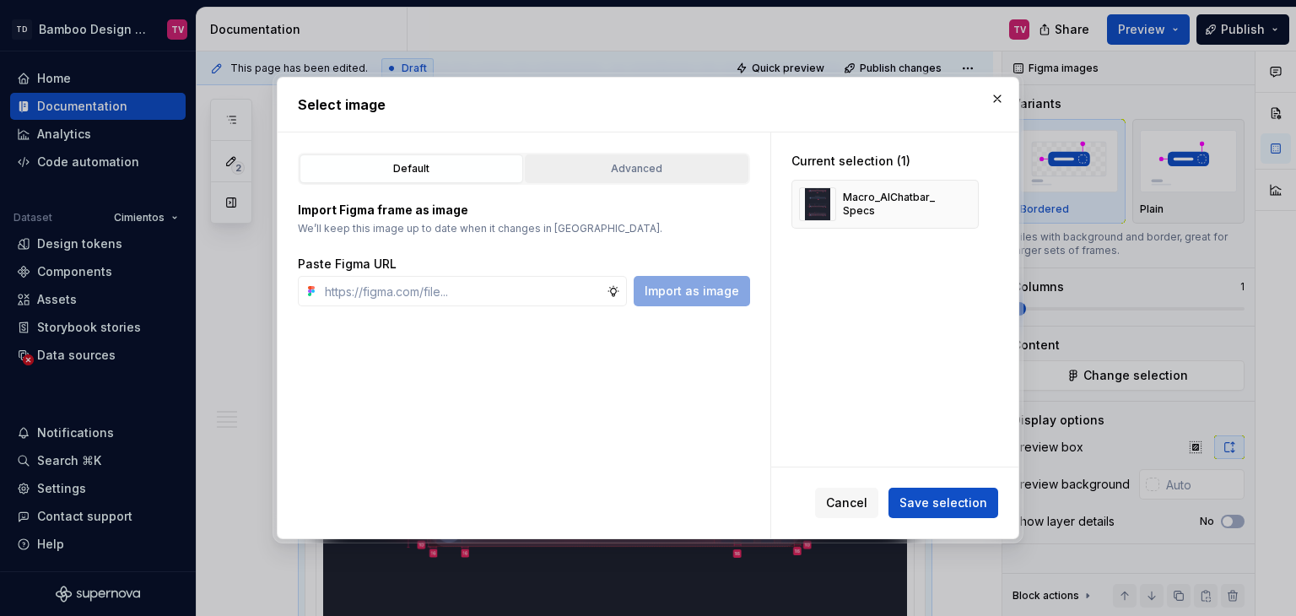
type textarea "*"
click at [628, 171] on div "Advanced" at bounding box center [637, 168] width 212 height 17
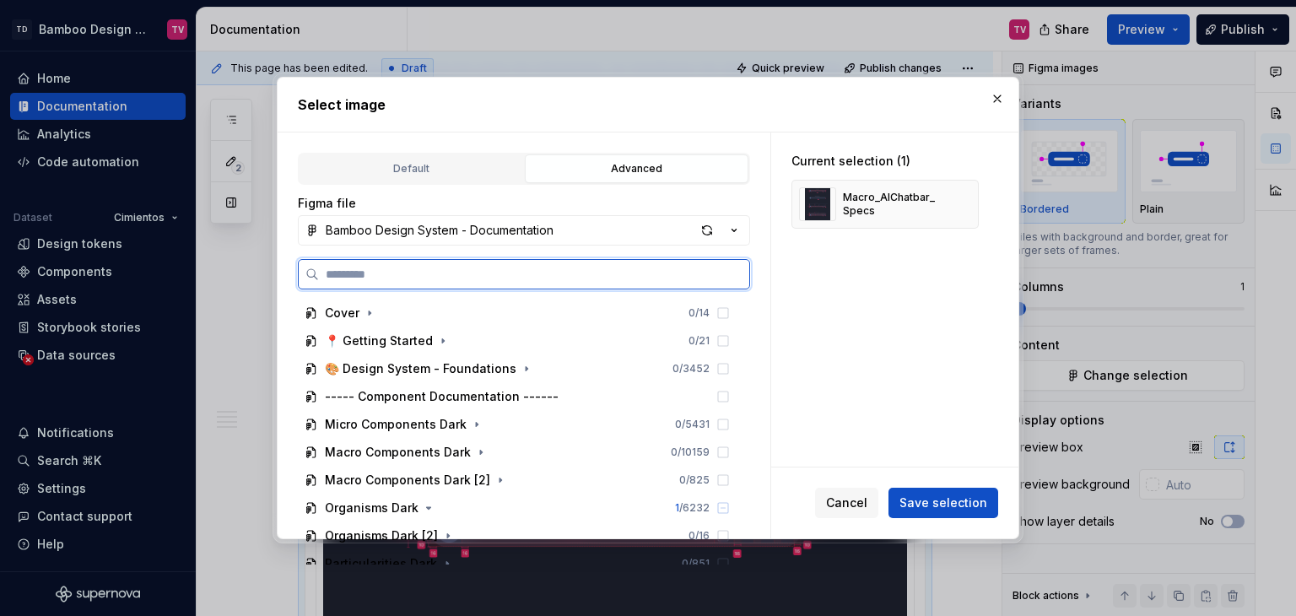
click at [478, 274] on input "search" at bounding box center [534, 274] width 430 height 17
paste input "**********"
type input "**********"
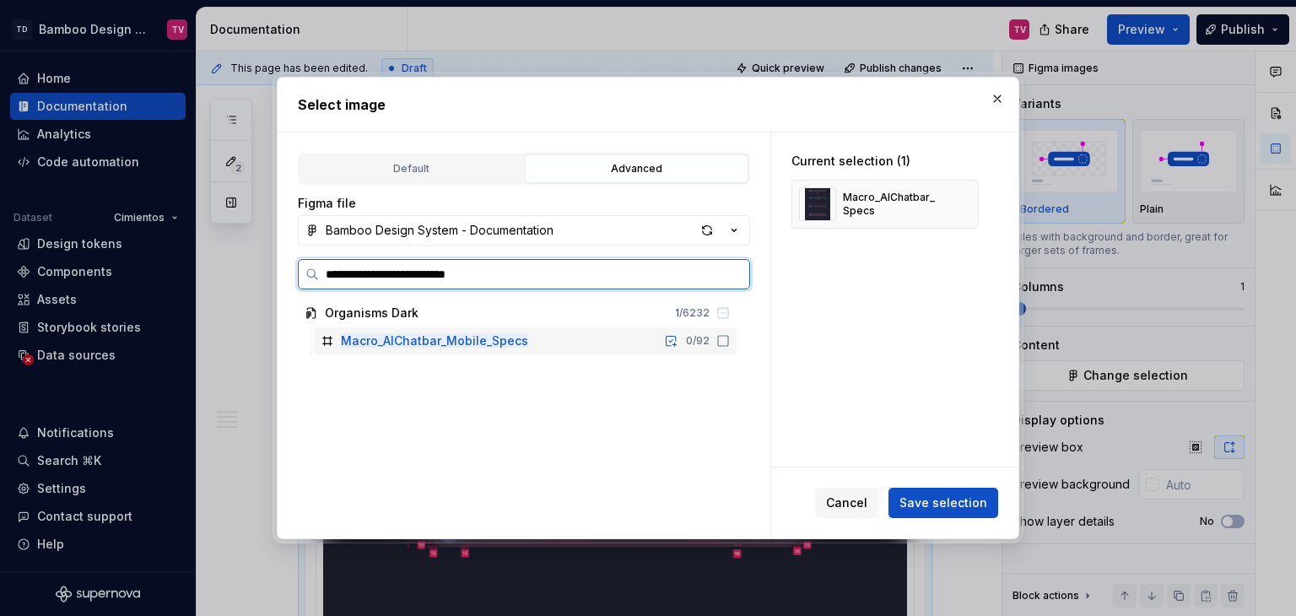
click at [726, 345] on icon at bounding box center [723, 341] width 10 height 10
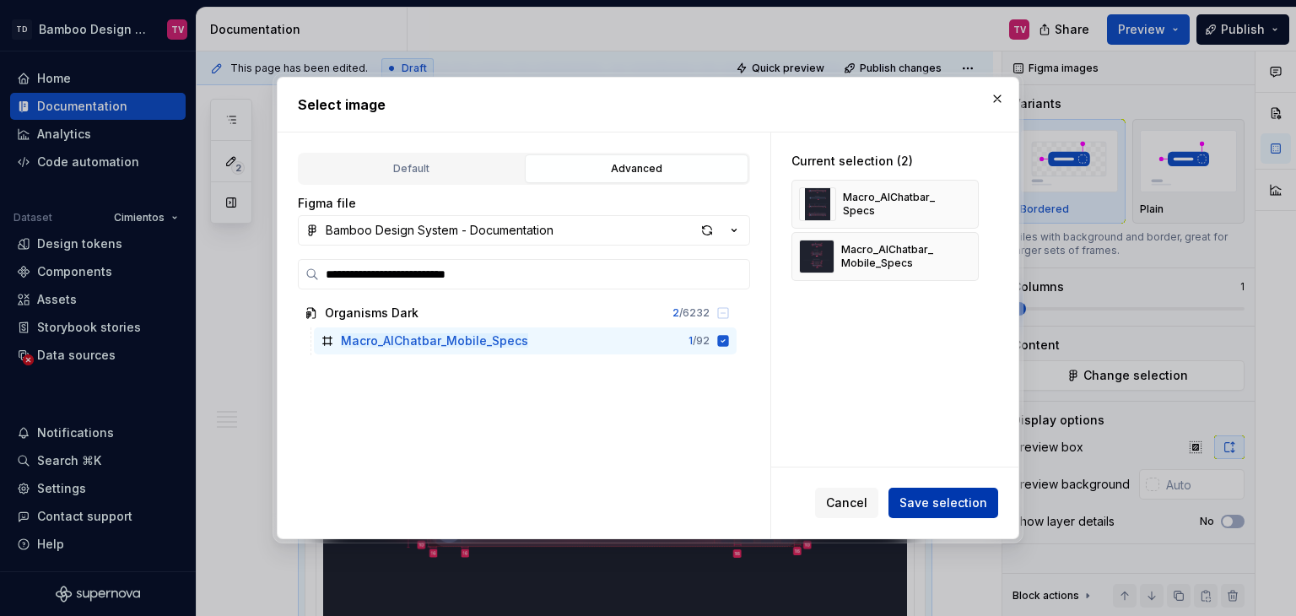
click at [957, 507] on span "Save selection" at bounding box center [943, 502] width 88 height 17
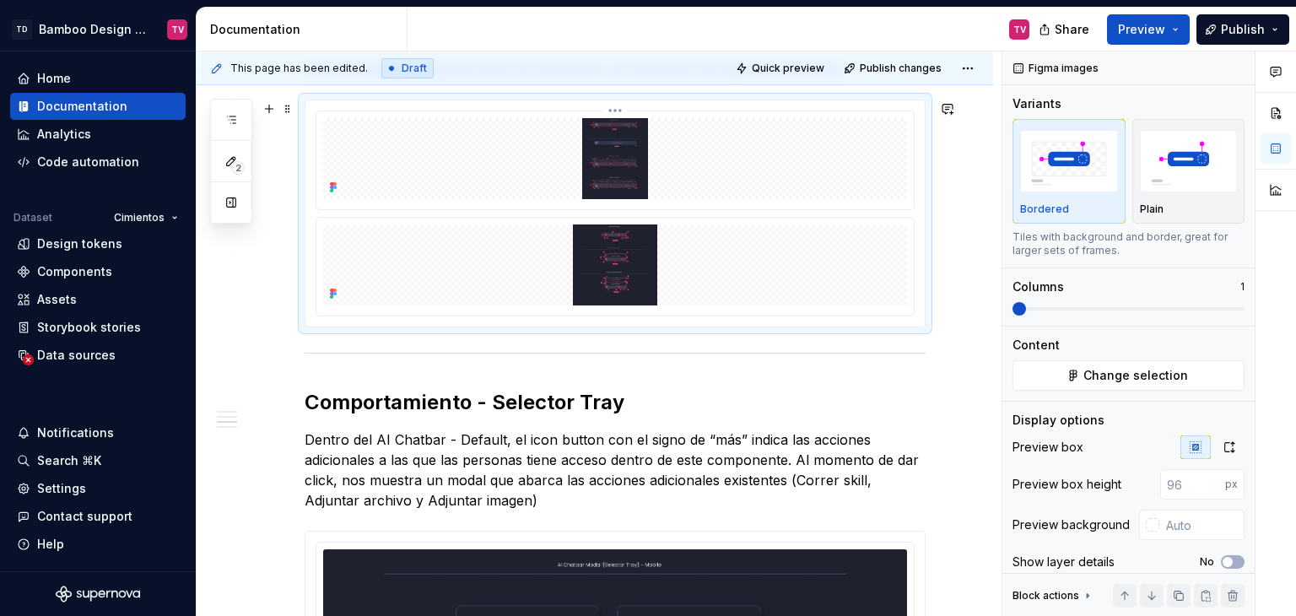
click at [677, 169] on img at bounding box center [615, 158] width 584 height 81
click at [639, 149] on img at bounding box center [615, 158] width 584 height 81
click at [618, 111] on html "TD Bamboo Design System TV Home Documentation Analytics Code automation Dataset…" at bounding box center [648, 308] width 1296 height 616
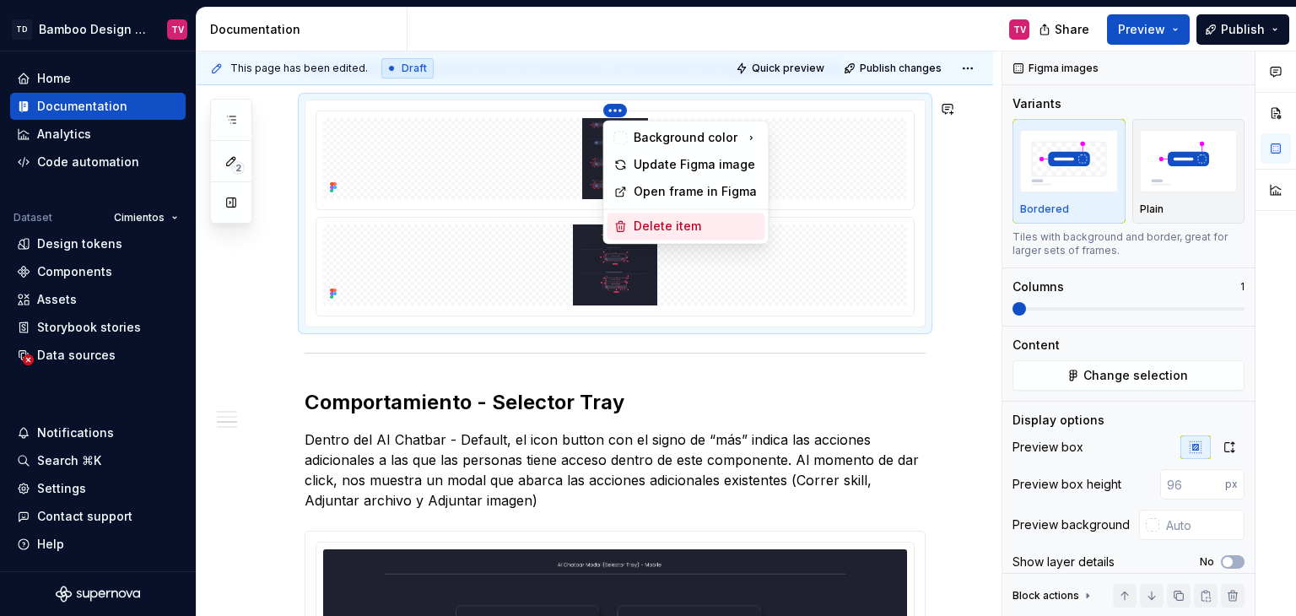
click at [629, 229] on div "Delete item" at bounding box center [686, 226] width 158 height 27
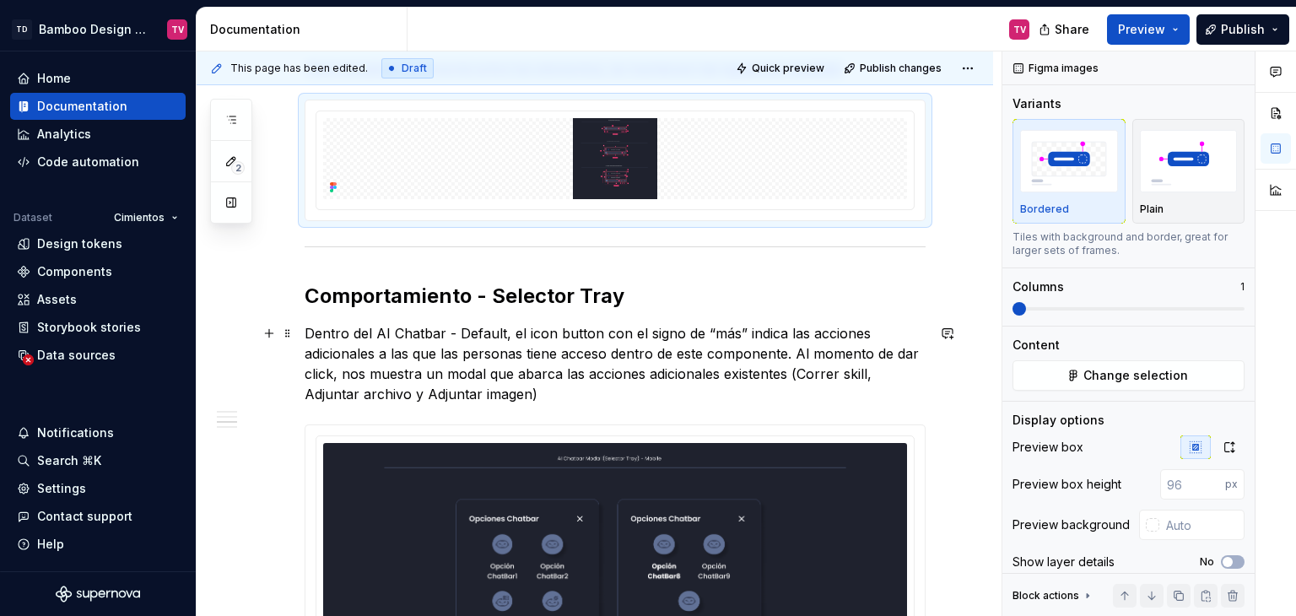
scroll to position [2869, 0]
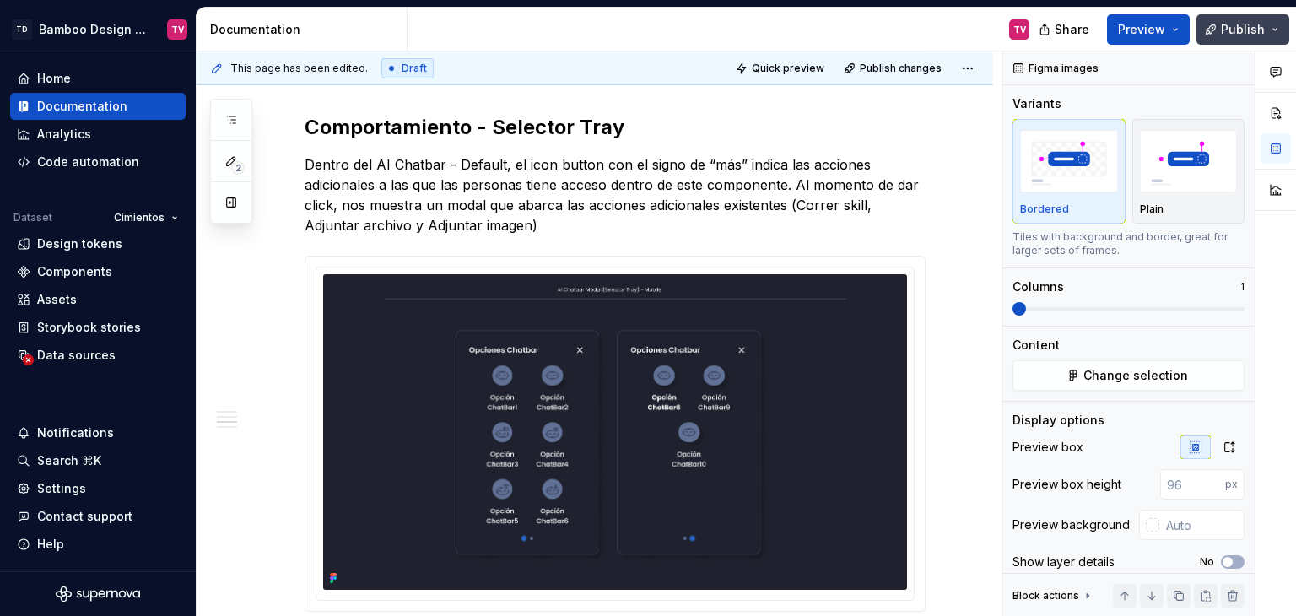
click at [1238, 35] on span "Publish" at bounding box center [1243, 29] width 44 height 17
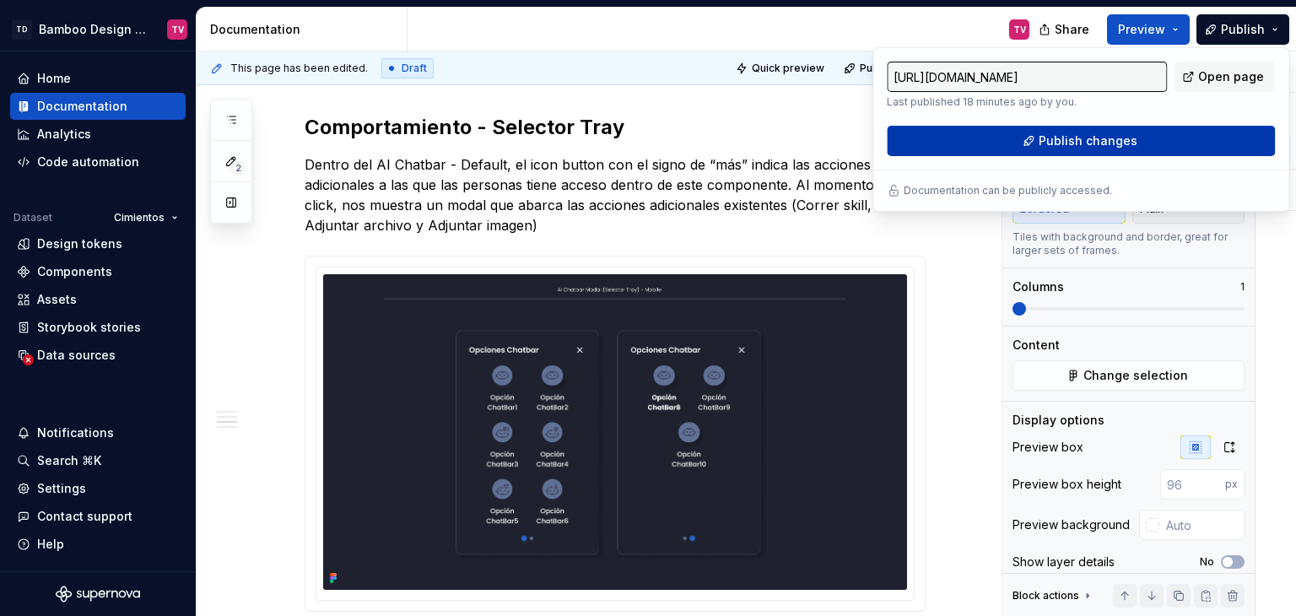
click at [1094, 146] on span "Publish changes" at bounding box center [1088, 140] width 99 height 17
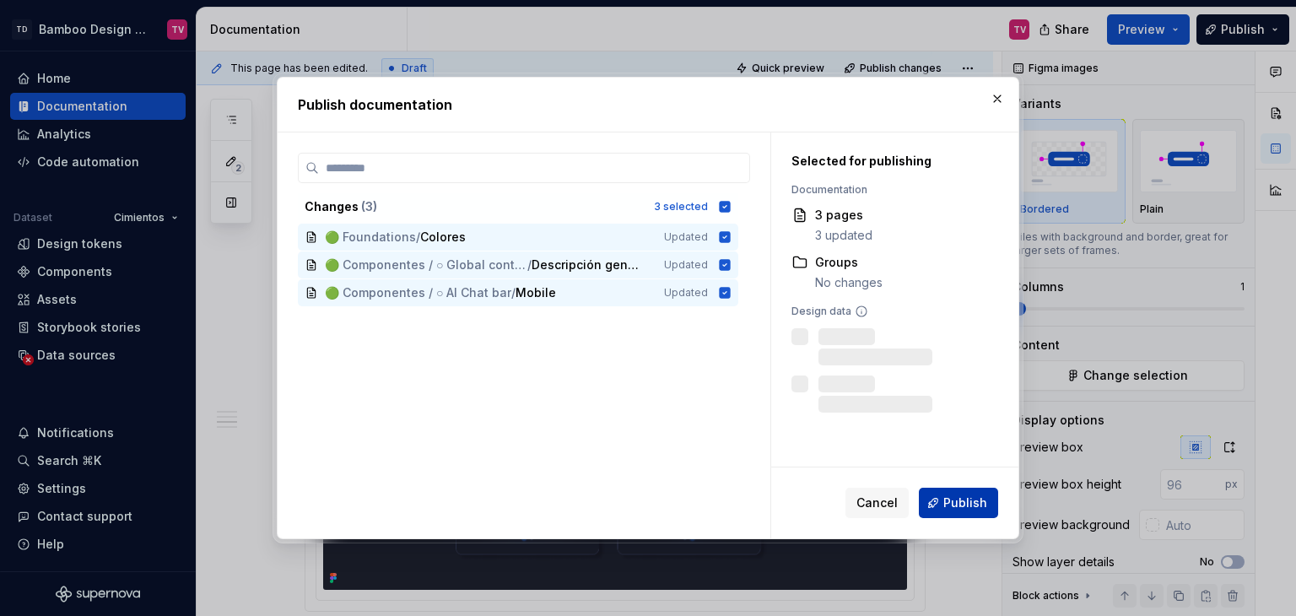
click at [948, 505] on span "Publish" at bounding box center [965, 502] width 44 height 17
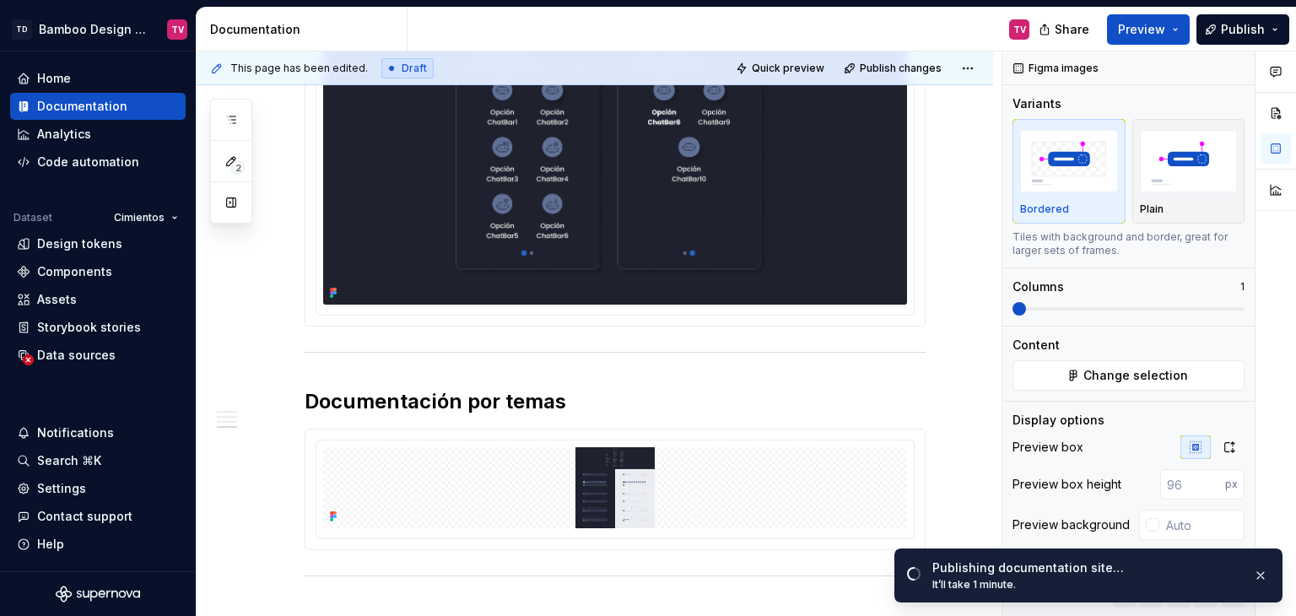
scroll to position [3362, 0]
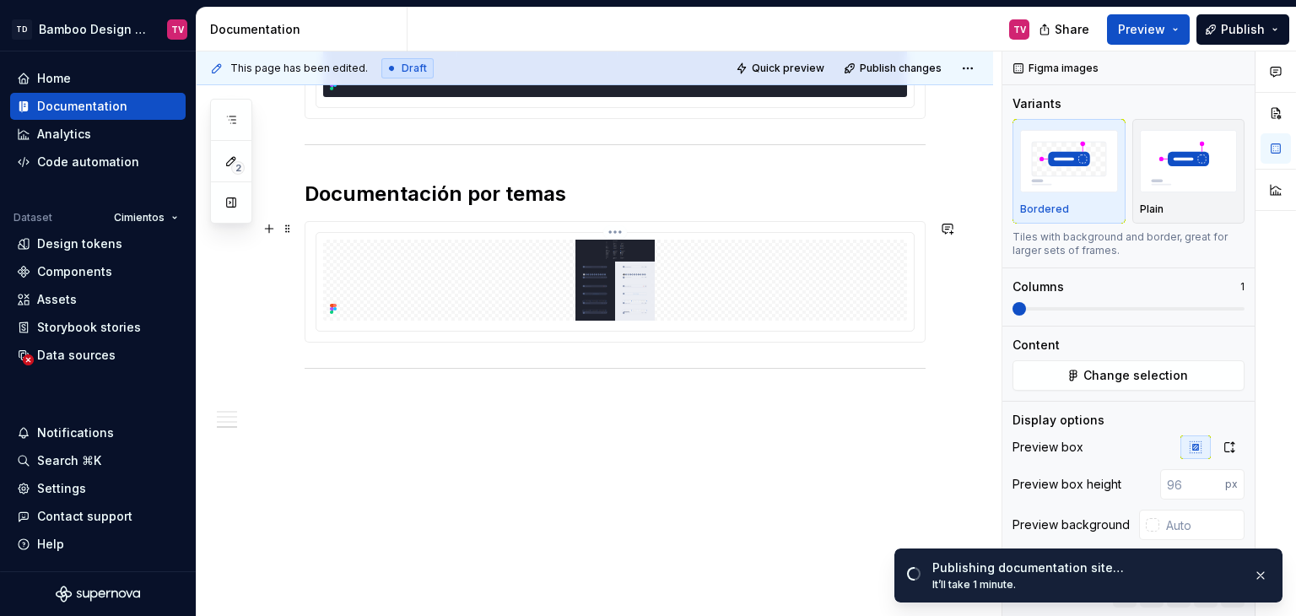
click at [618, 224] on html "TD Bamboo Design System TV Home Documentation Analytics Code automation Dataset…" at bounding box center [648, 308] width 1296 height 616
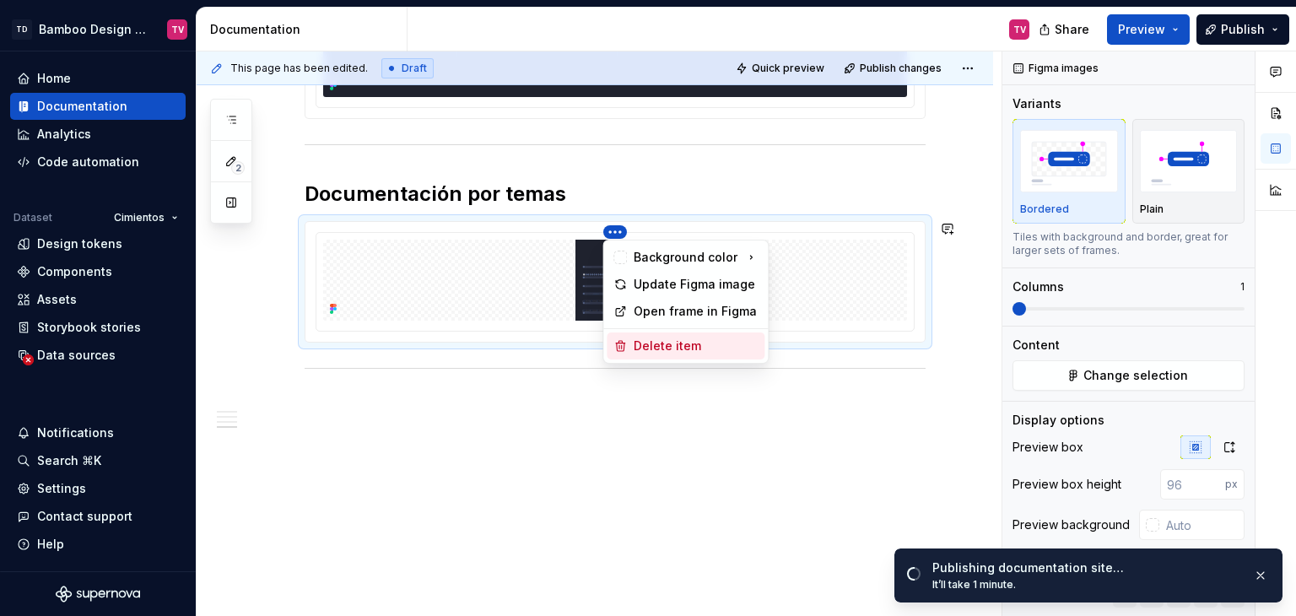
click at [644, 352] on div "Delete item" at bounding box center [696, 346] width 124 height 17
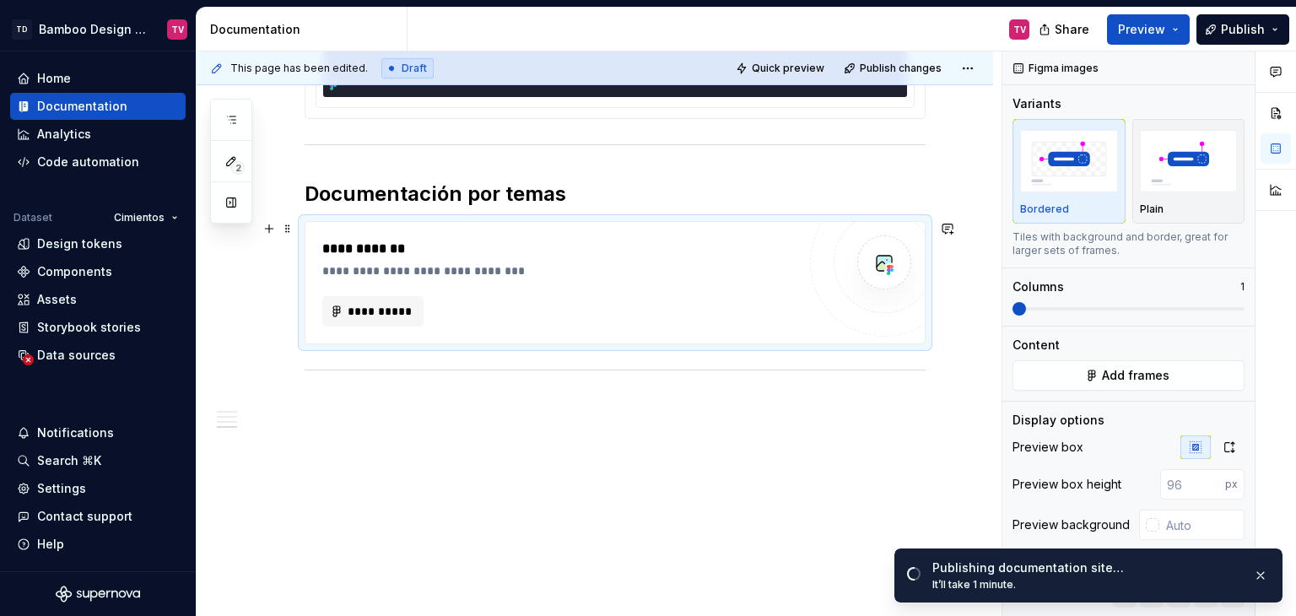
click at [609, 265] on div "**********" at bounding box center [559, 270] width 474 height 17
click at [1121, 370] on span "Add frames" at bounding box center [1136, 375] width 68 height 17
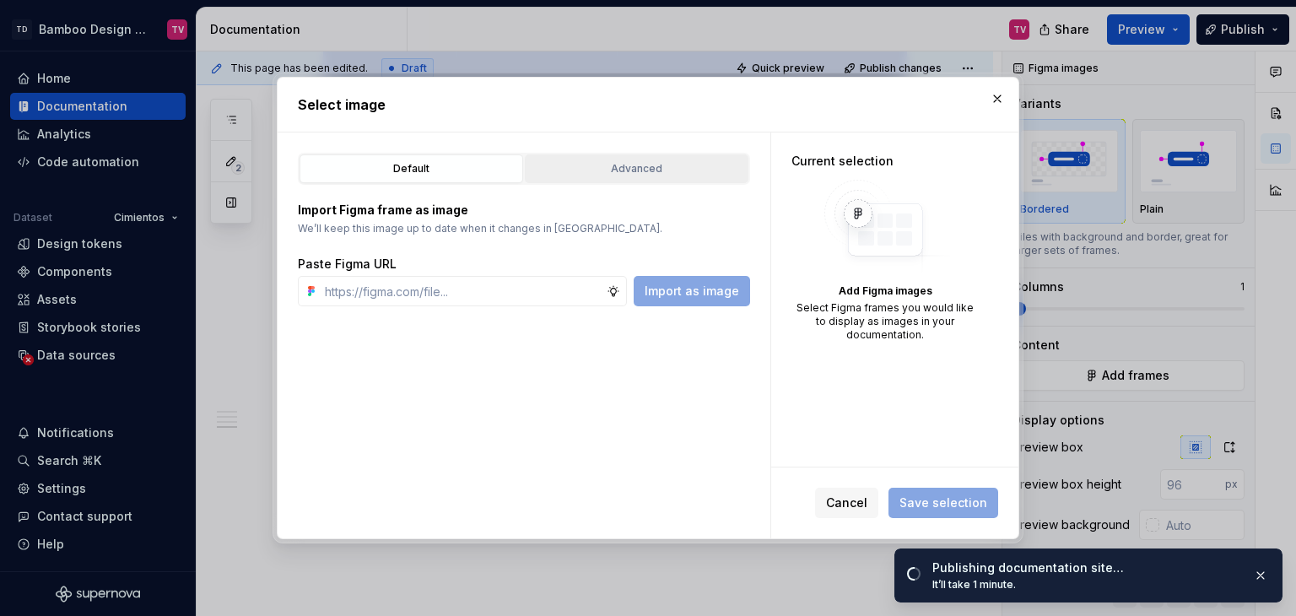
type textarea "*"
click at [681, 165] on div "Advanced" at bounding box center [637, 168] width 212 height 17
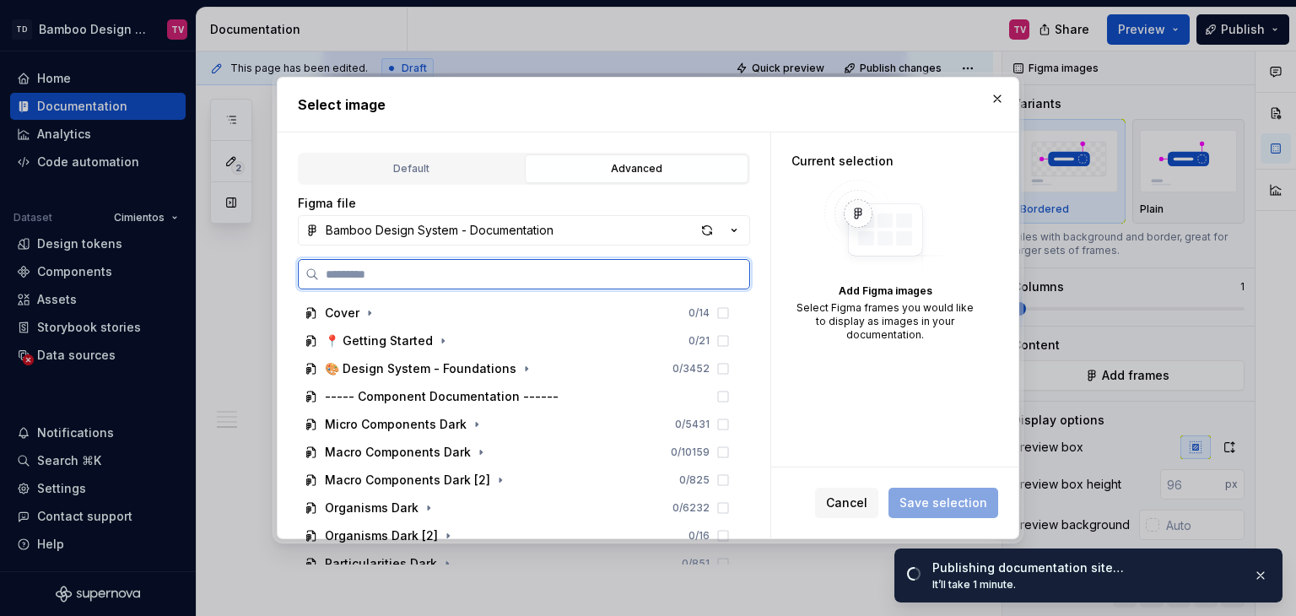
click at [461, 267] on input "search" at bounding box center [534, 274] width 430 height 17
paste input "**********"
type input "**********"
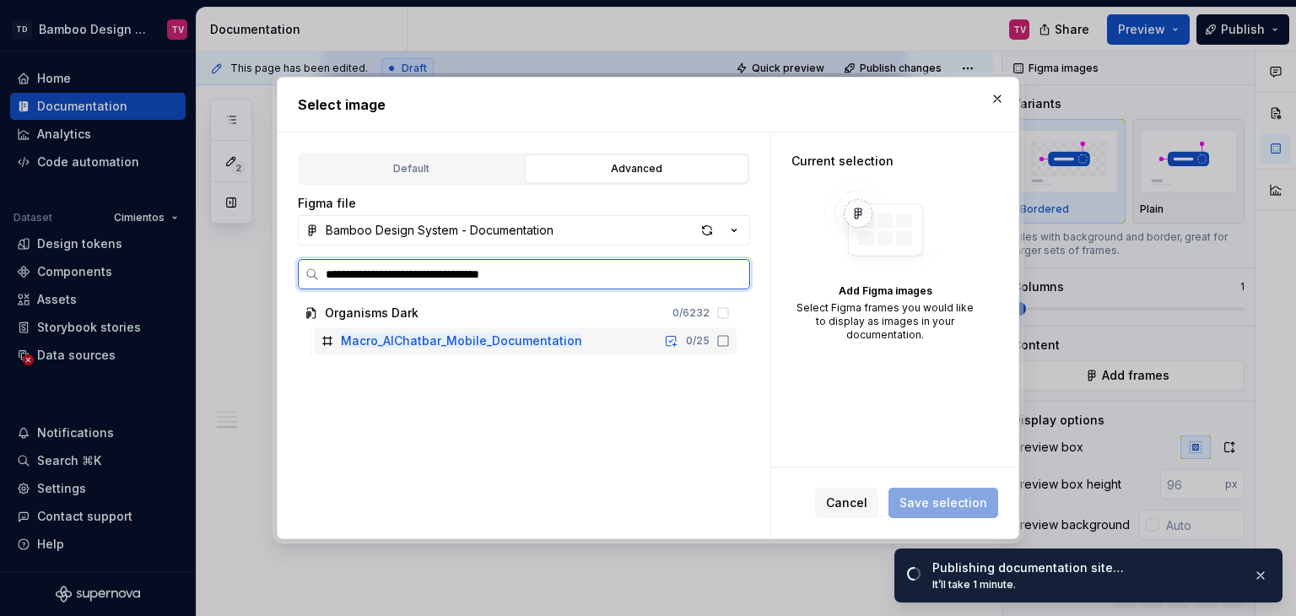
click at [721, 342] on icon at bounding box center [723, 341] width 14 height 14
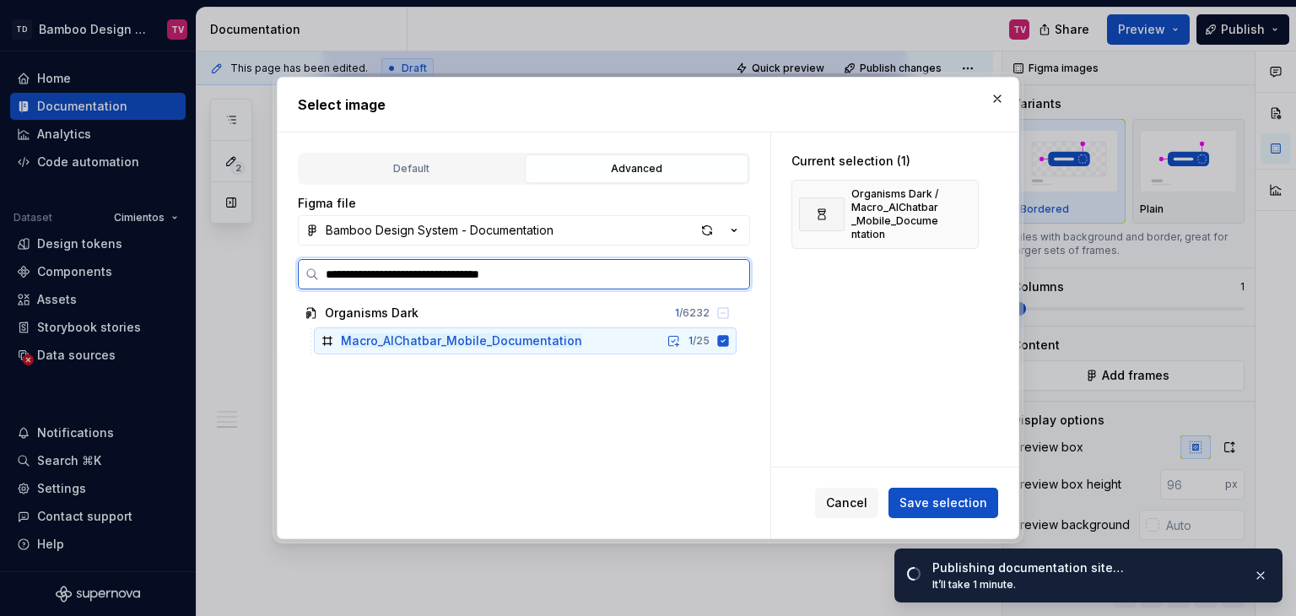
click at [722, 341] on icon at bounding box center [723, 341] width 14 height 14
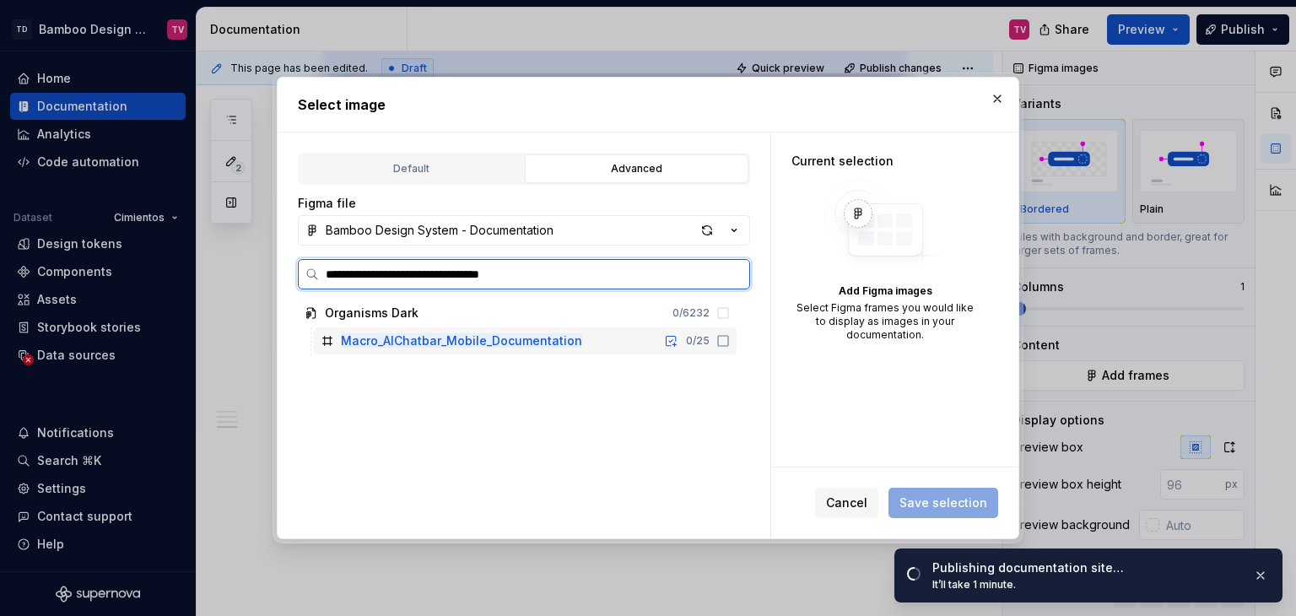
click at [722, 341] on icon at bounding box center [723, 341] width 14 height 14
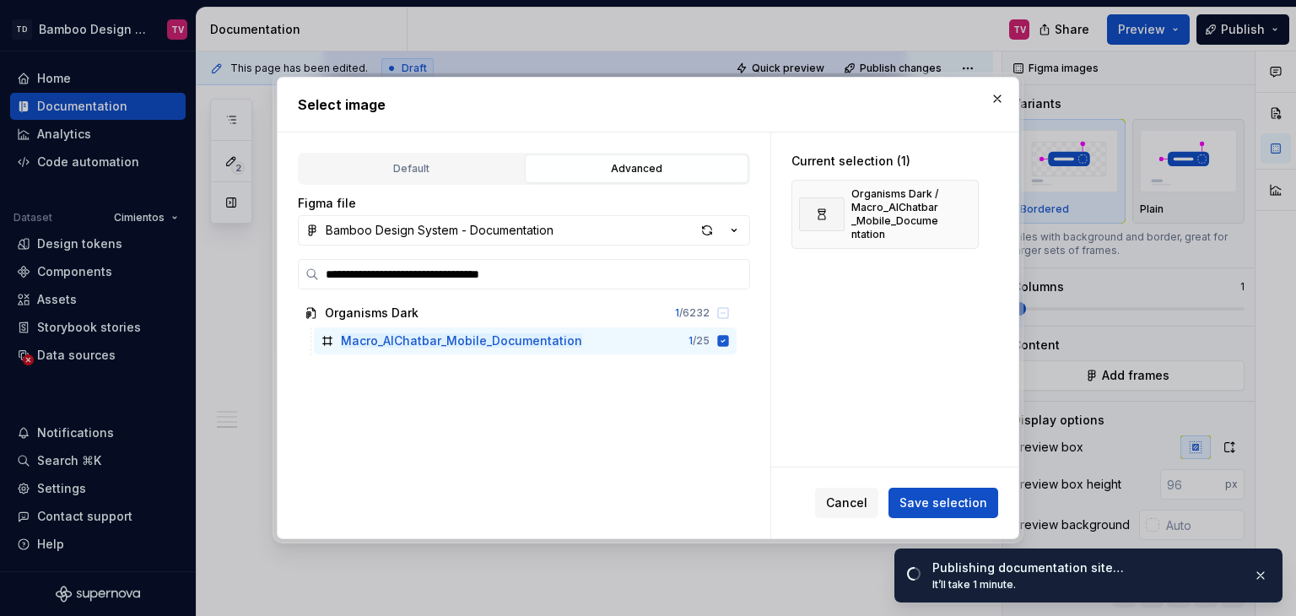
click at [932, 508] on span "Save selection" at bounding box center [943, 502] width 88 height 17
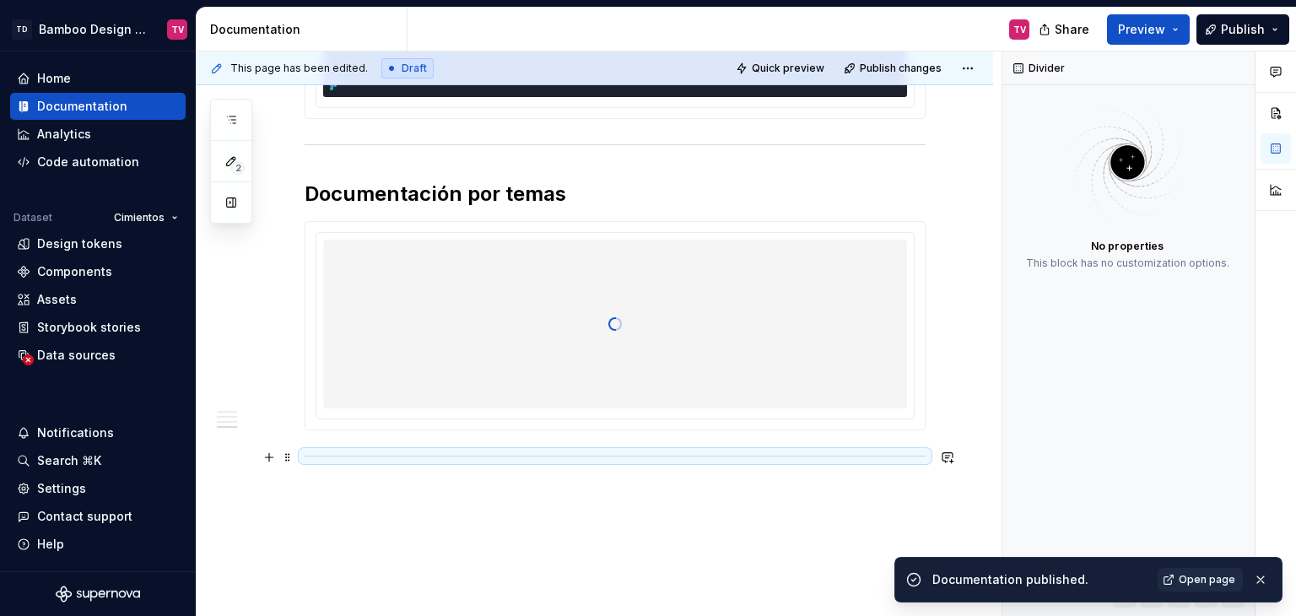
click at [700, 451] on div at bounding box center [615, 456] width 621 height 11
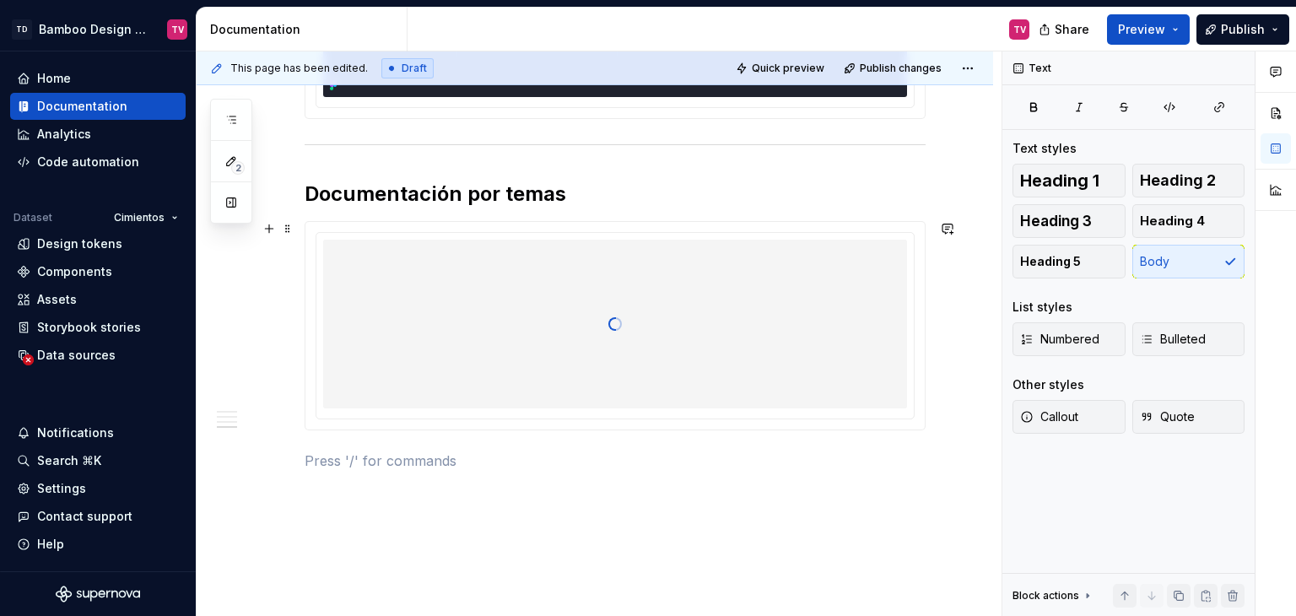
click at [737, 313] on div at bounding box center [615, 324] width 584 height 169
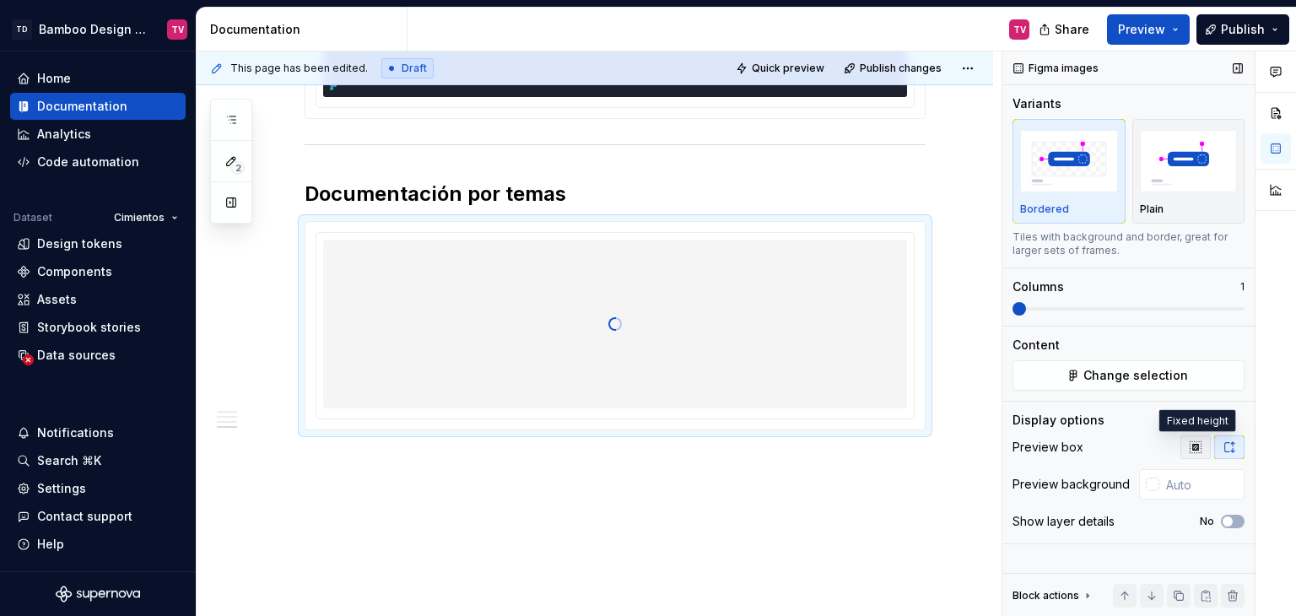
click at [1199, 446] on icon "button" at bounding box center [1196, 447] width 14 height 14
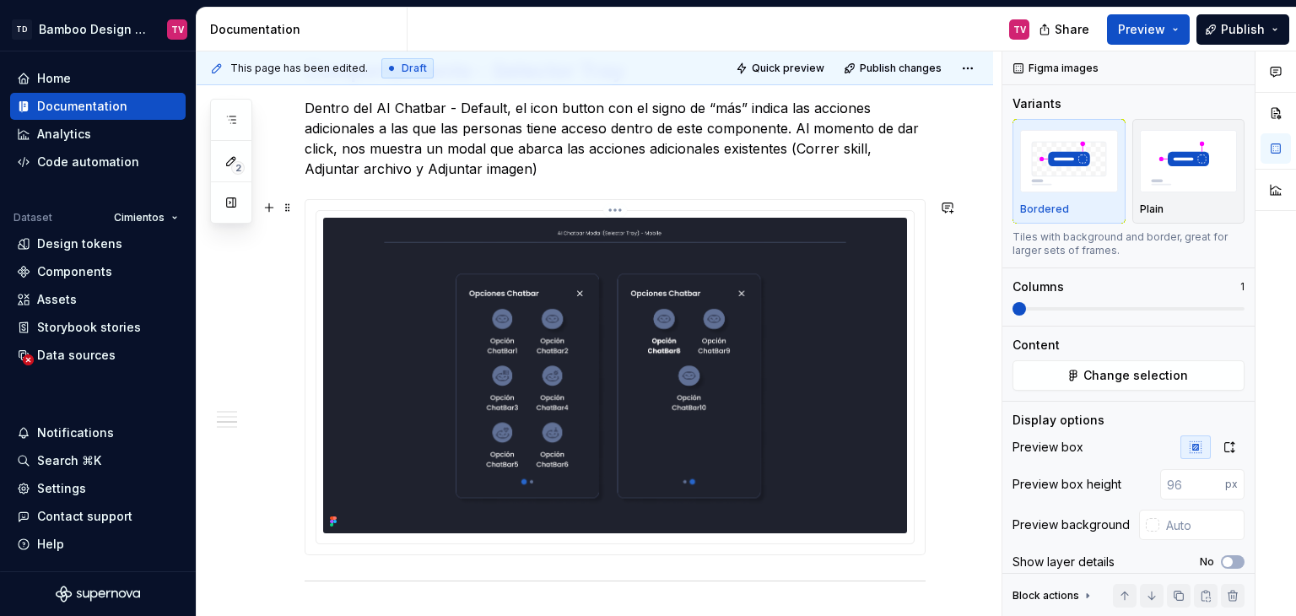
scroll to position [2825, 0]
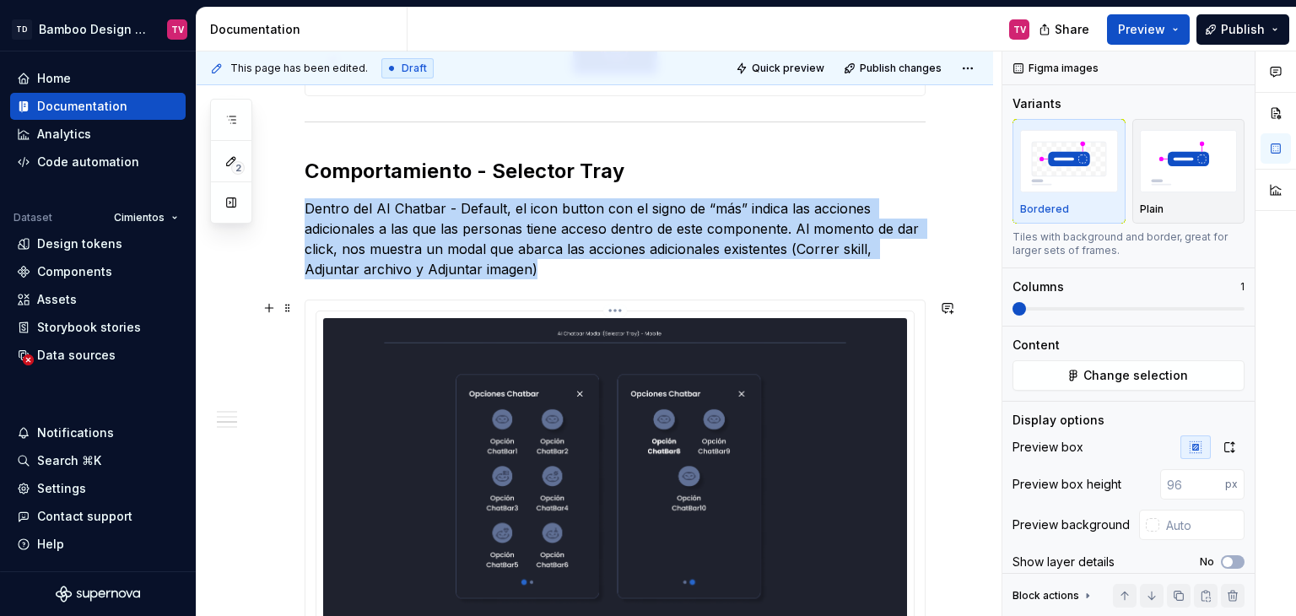
click at [725, 381] on img at bounding box center [615, 475] width 584 height 315
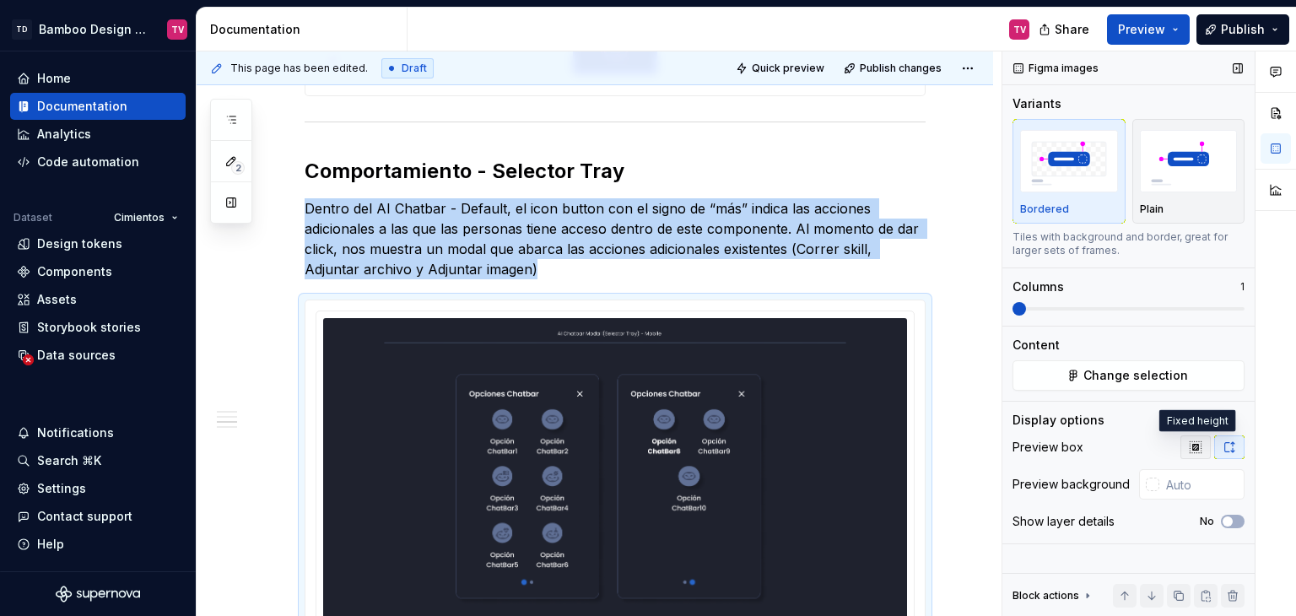
click at [1194, 438] on button "button" at bounding box center [1195, 447] width 30 height 24
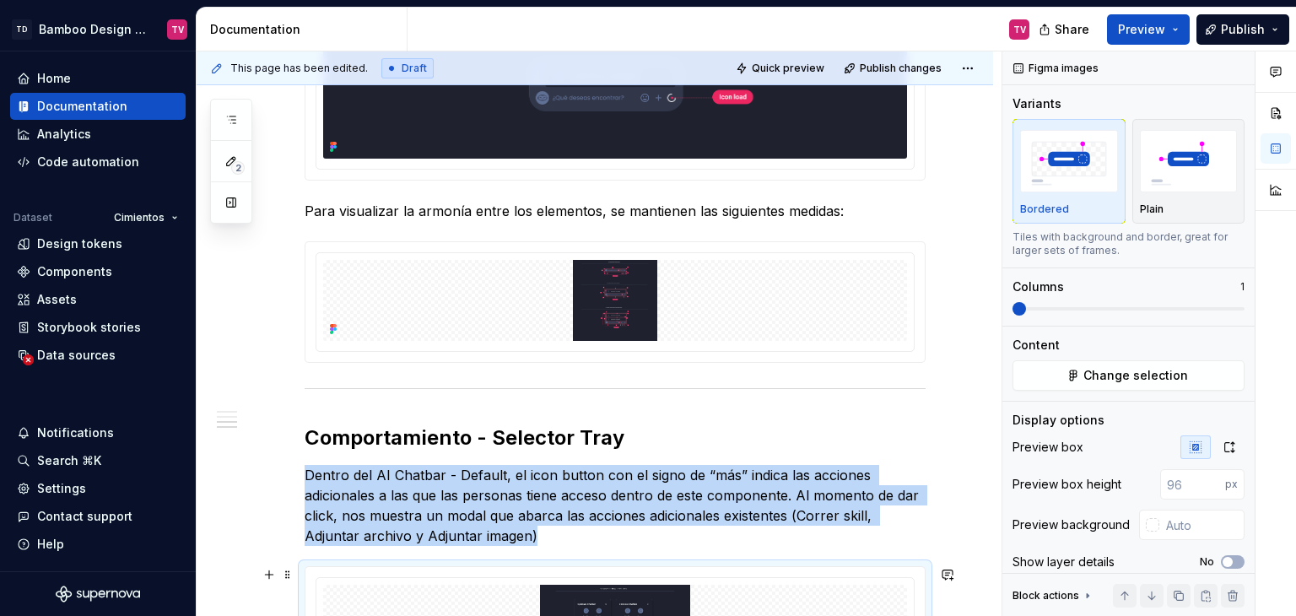
scroll to position [2234, 0]
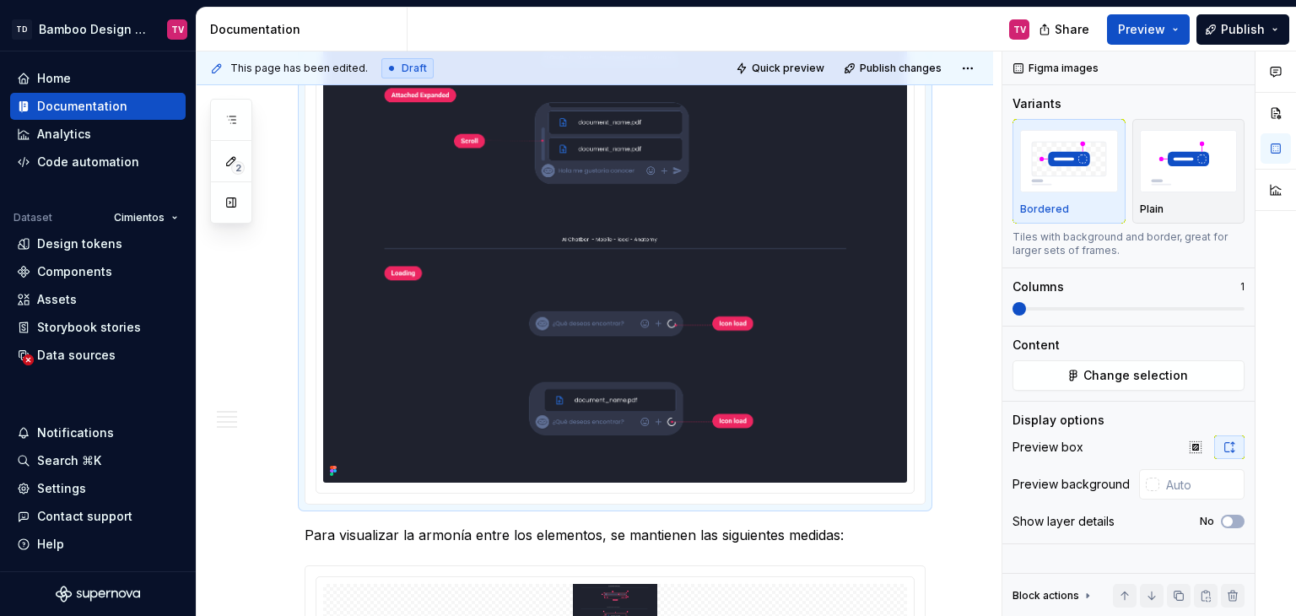
click at [672, 373] on img at bounding box center [615, 111] width 584 height 744
click at [1192, 447] on icon "button" at bounding box center [1195, 446] width 11 height 11
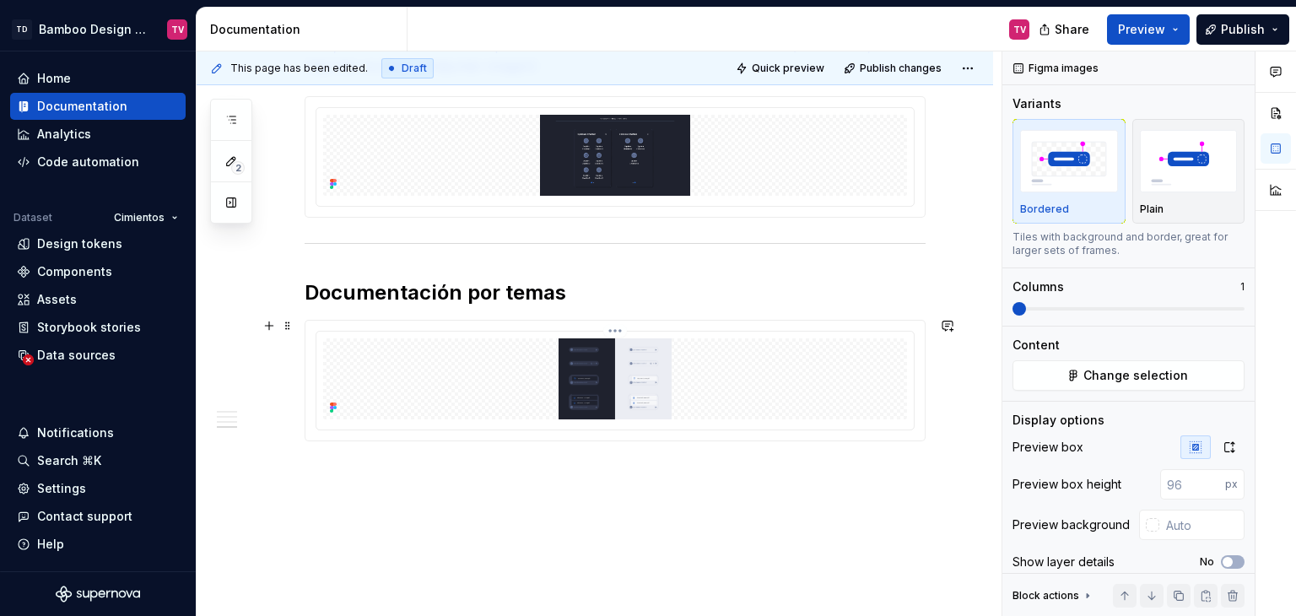
scroll to position [2348, 0]
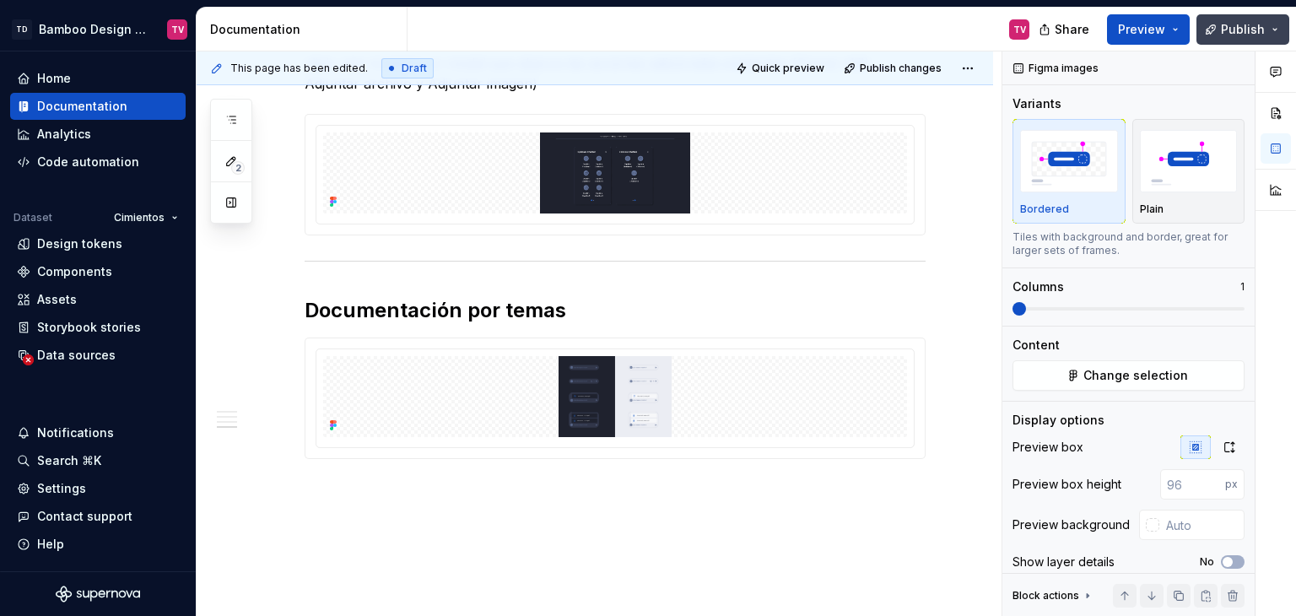
click at [1238, 31] on span "Publish" at bounding box center [1243, 29] width 44 height 17
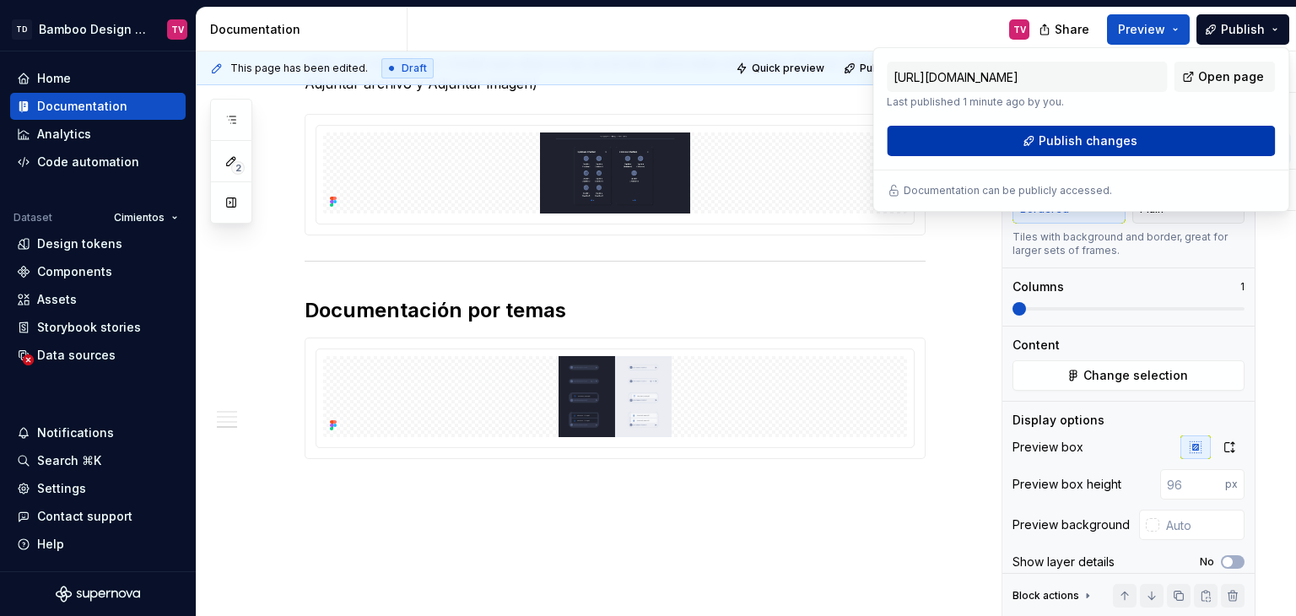
click at [1095, 144] on span "Publish changes" at bounding box center [1088, 140] width 99 height 17
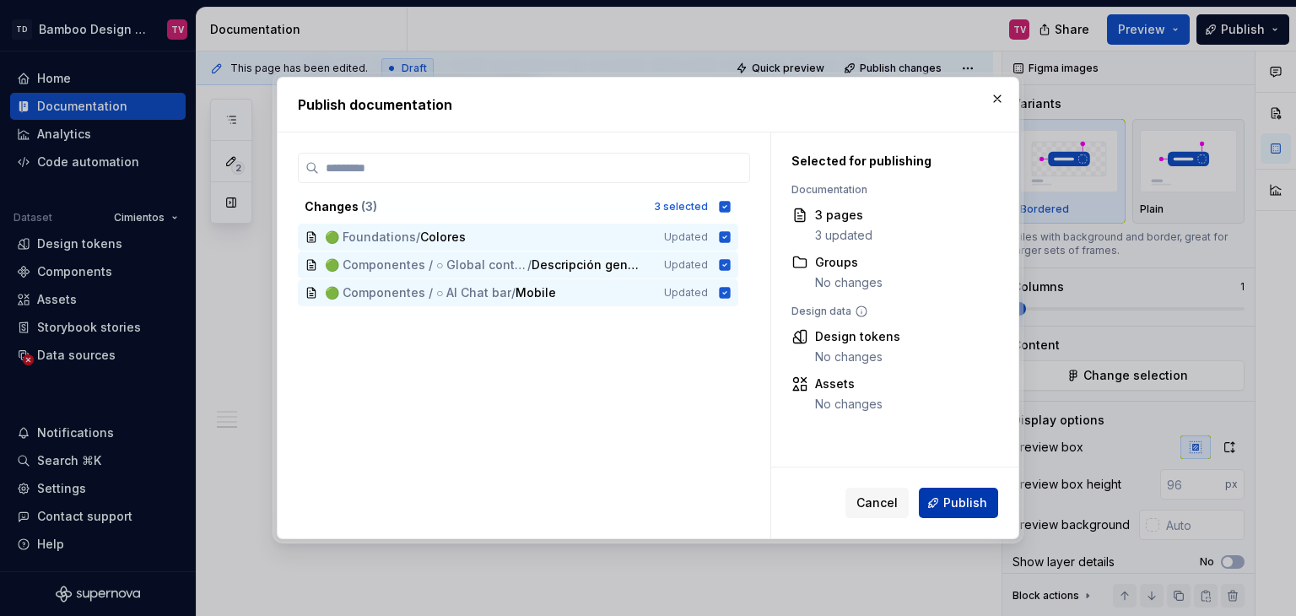
click at [935, 494] on button "Publish" at bounding box center [958, 503] width 79 height 30
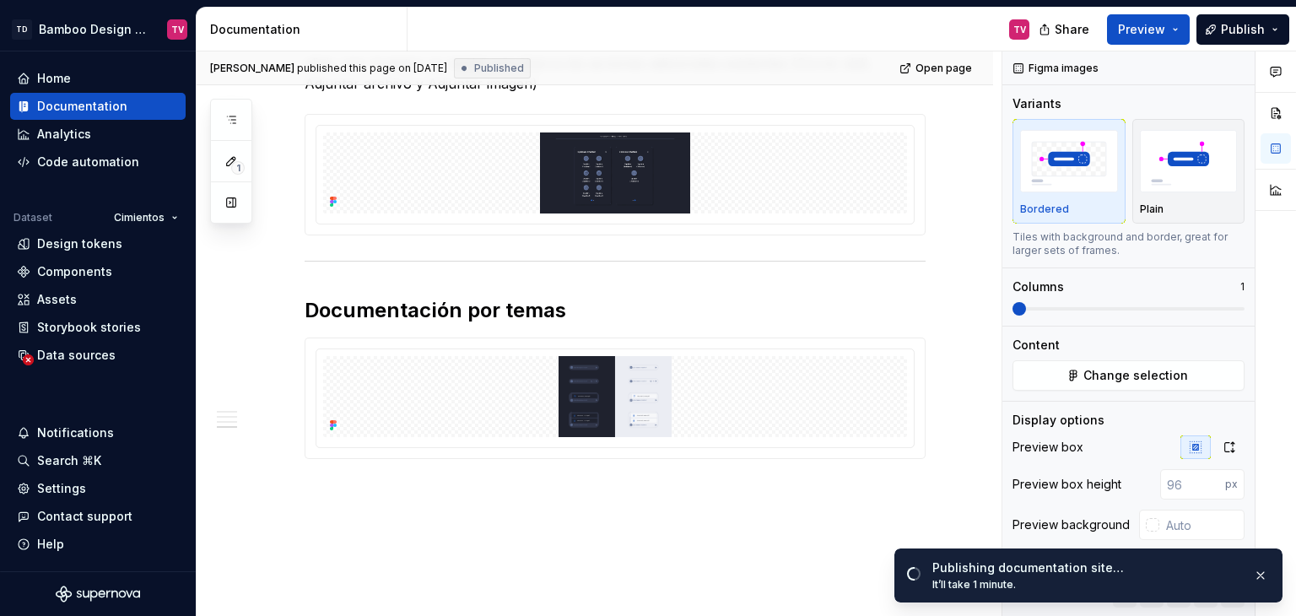
type textarea "*"
